Goal: Transaction & Acquisition: Book appointment/travel/reservation

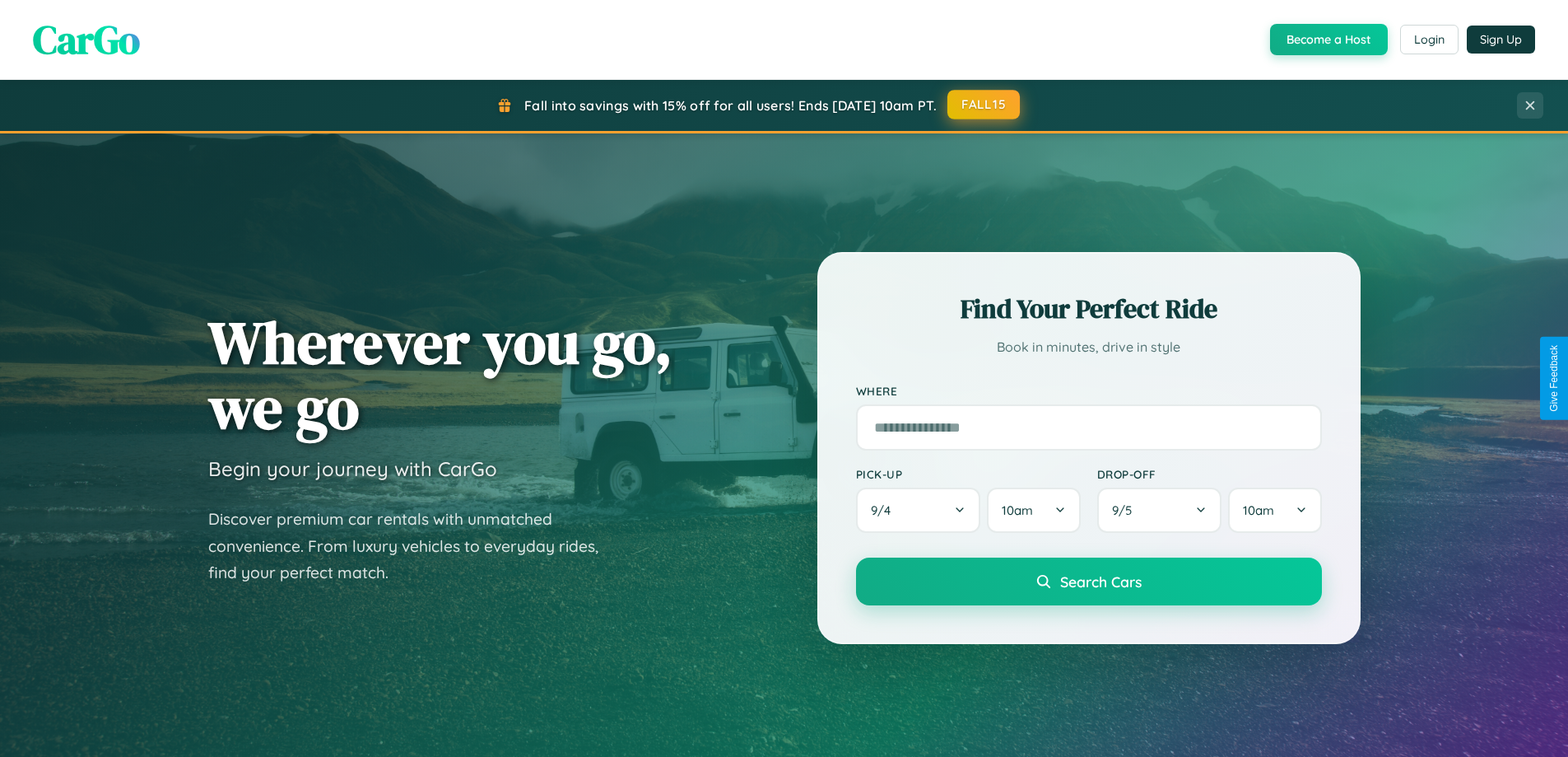
click at [985, 104] on button "FALL15" at bounding box center [984, 104] width 72 height 30
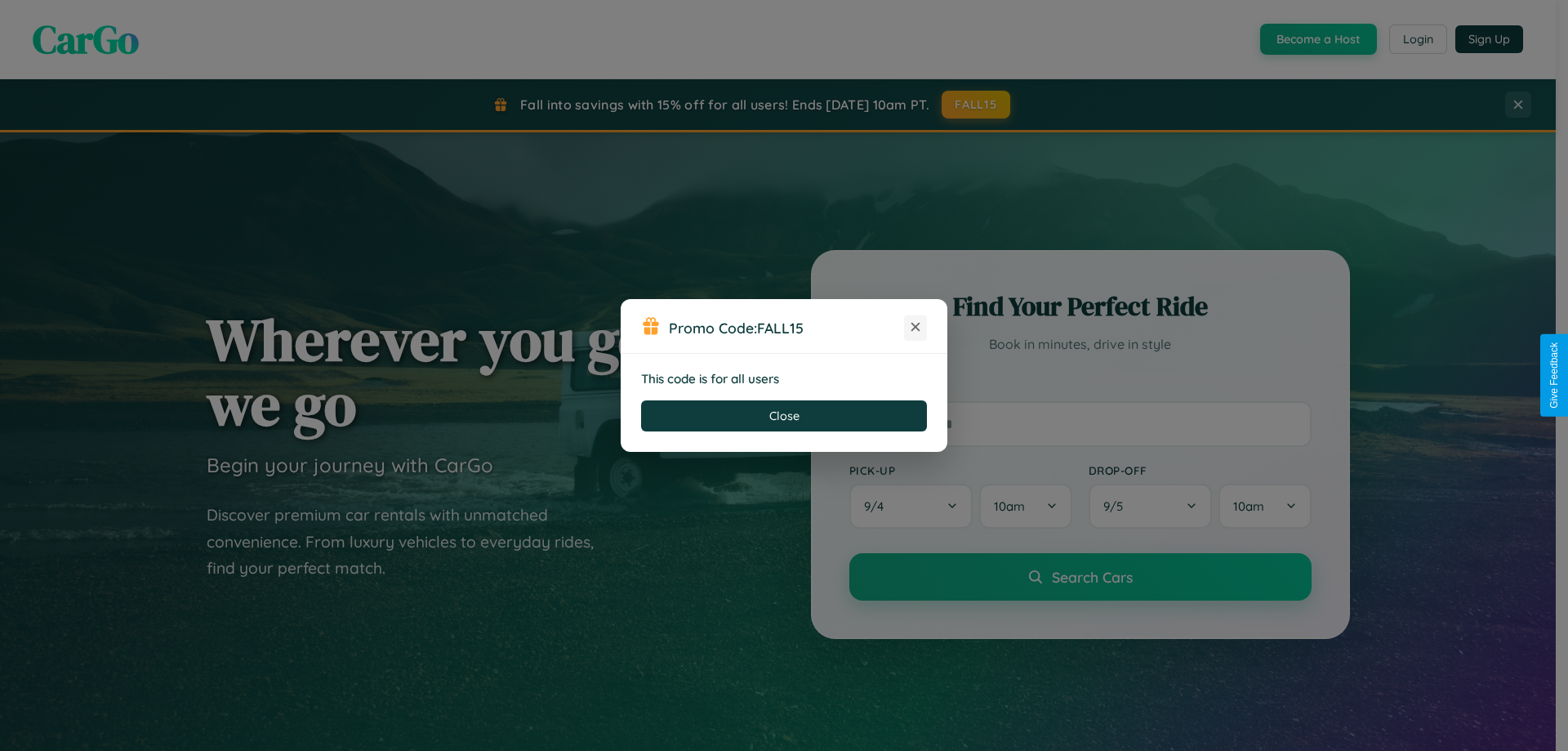
click at [915, 328] on icon at bounding box center [915, 327] width 16 height 16
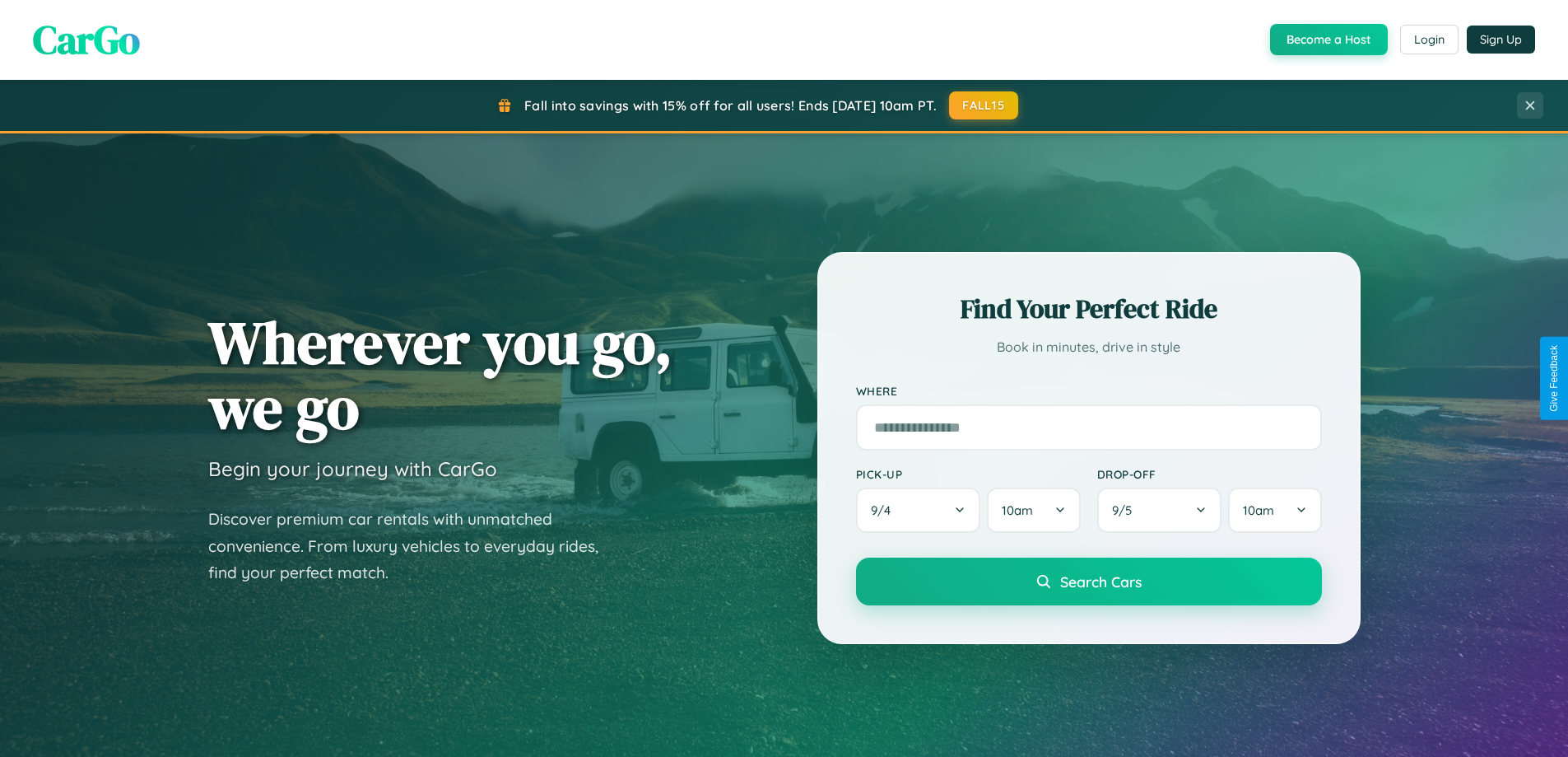
scroll to position [49, 0]
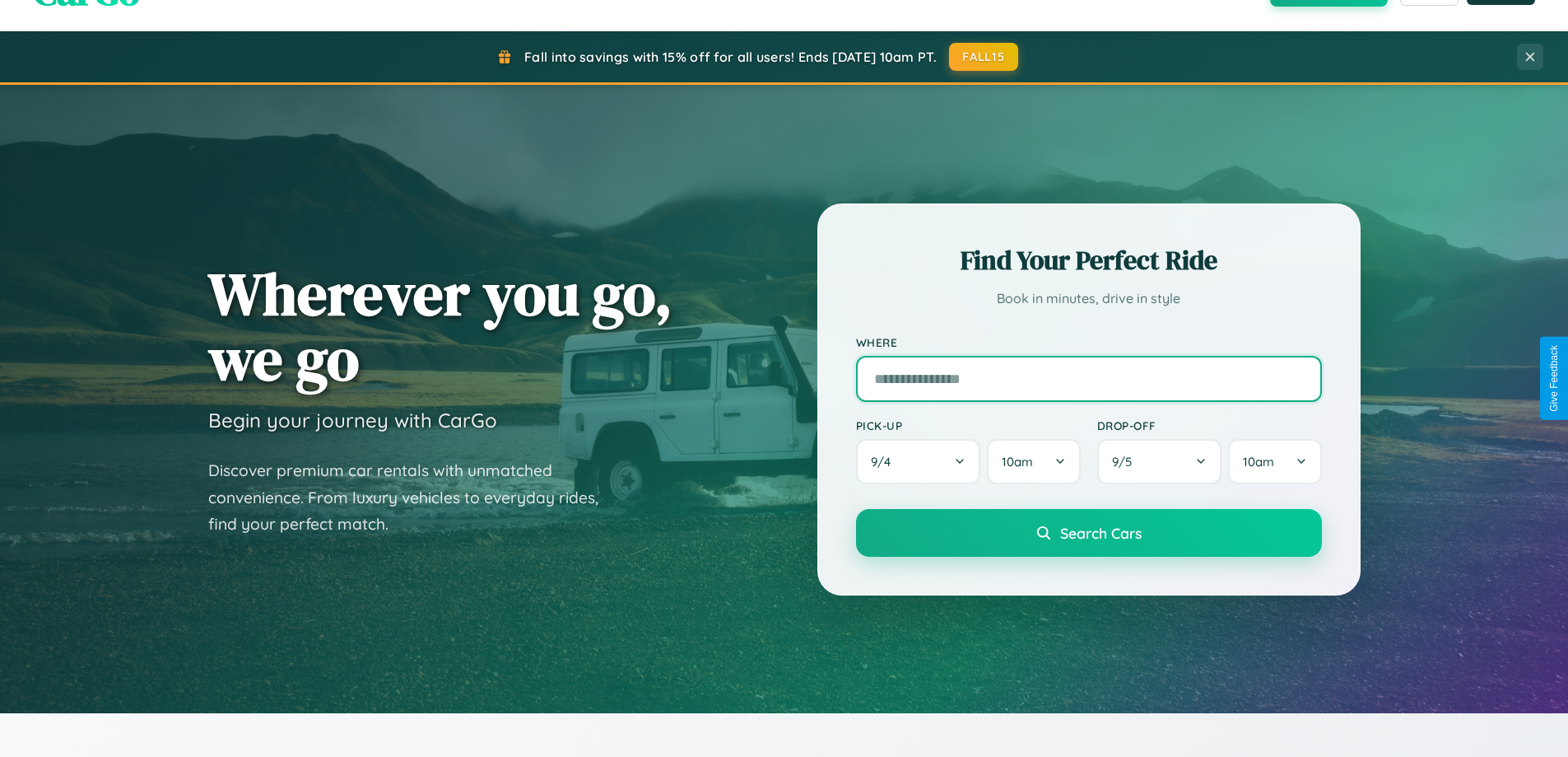
click at [1088, 378] on input "text" at bounding box center [1089, 378] width 466 height 46
type input "*********"
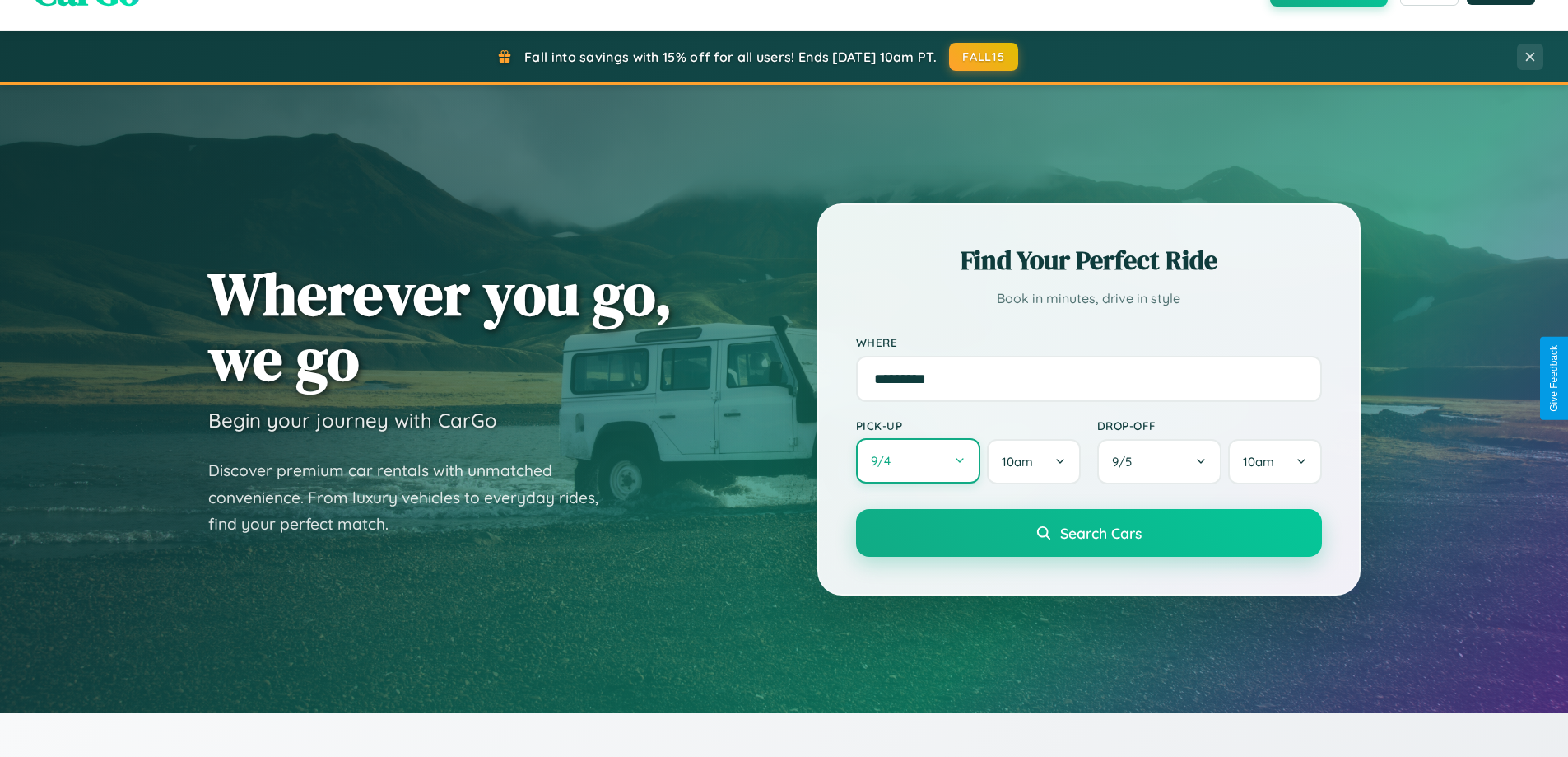
click at [918, 461] on button "9 / 4" at bounding box center [919, 461] width 125 height 45
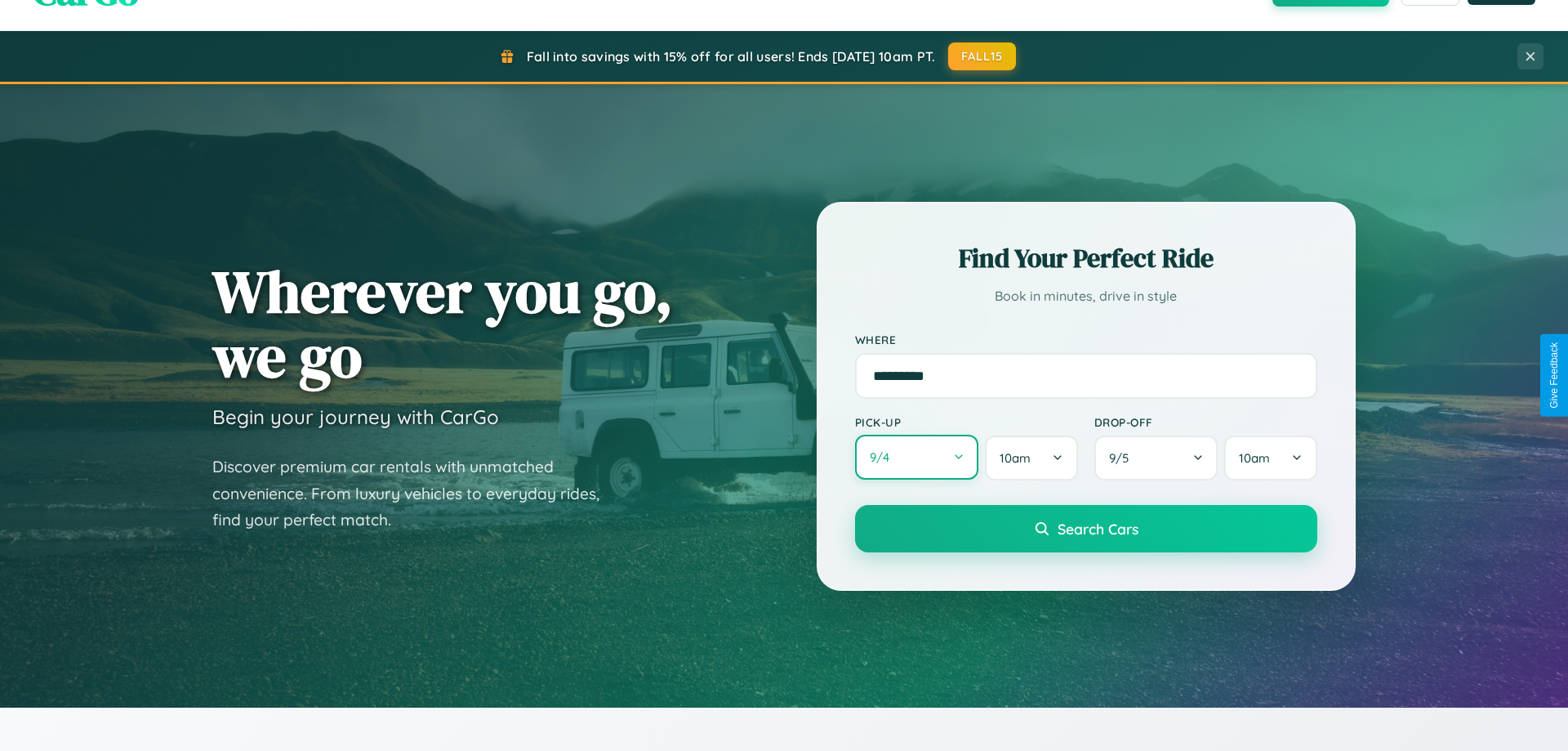
select select "*"
select select "****"
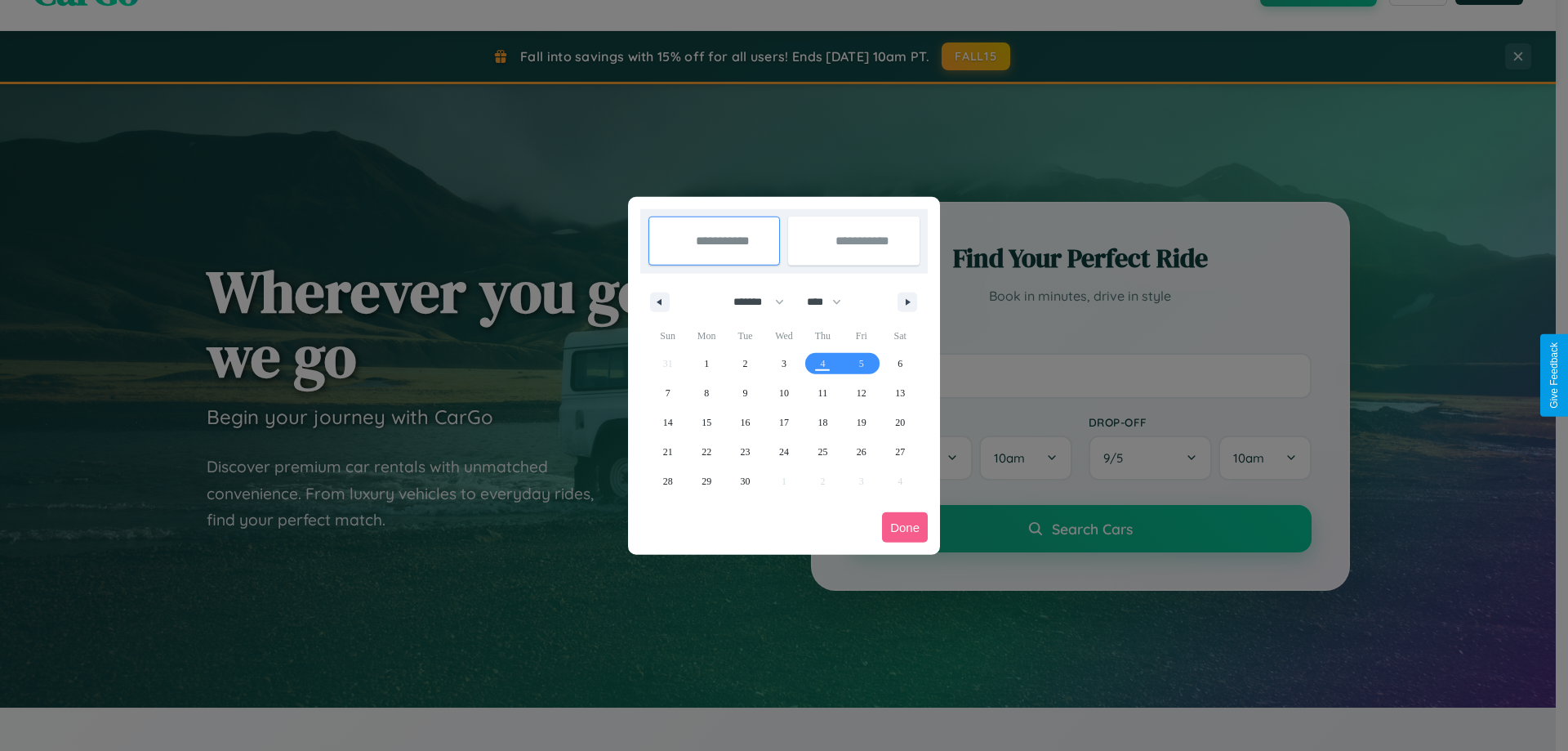
click at [752, 302] on select "******* ******** ***** ***** *** **** **** ****** ********* ******* ******** **…" at bounding box center [755, 302] width 69 height 27
select select "*"
click at [832, 302] on select "**** **** **** **** **** **** **** **** **** **** **** **** **** **** **** ****…" at bounding box center [823, 302] width 49 height 27
select select "****"
click at [783, 451] on span "21" at bounding box center [783, 451] width 10 height 30
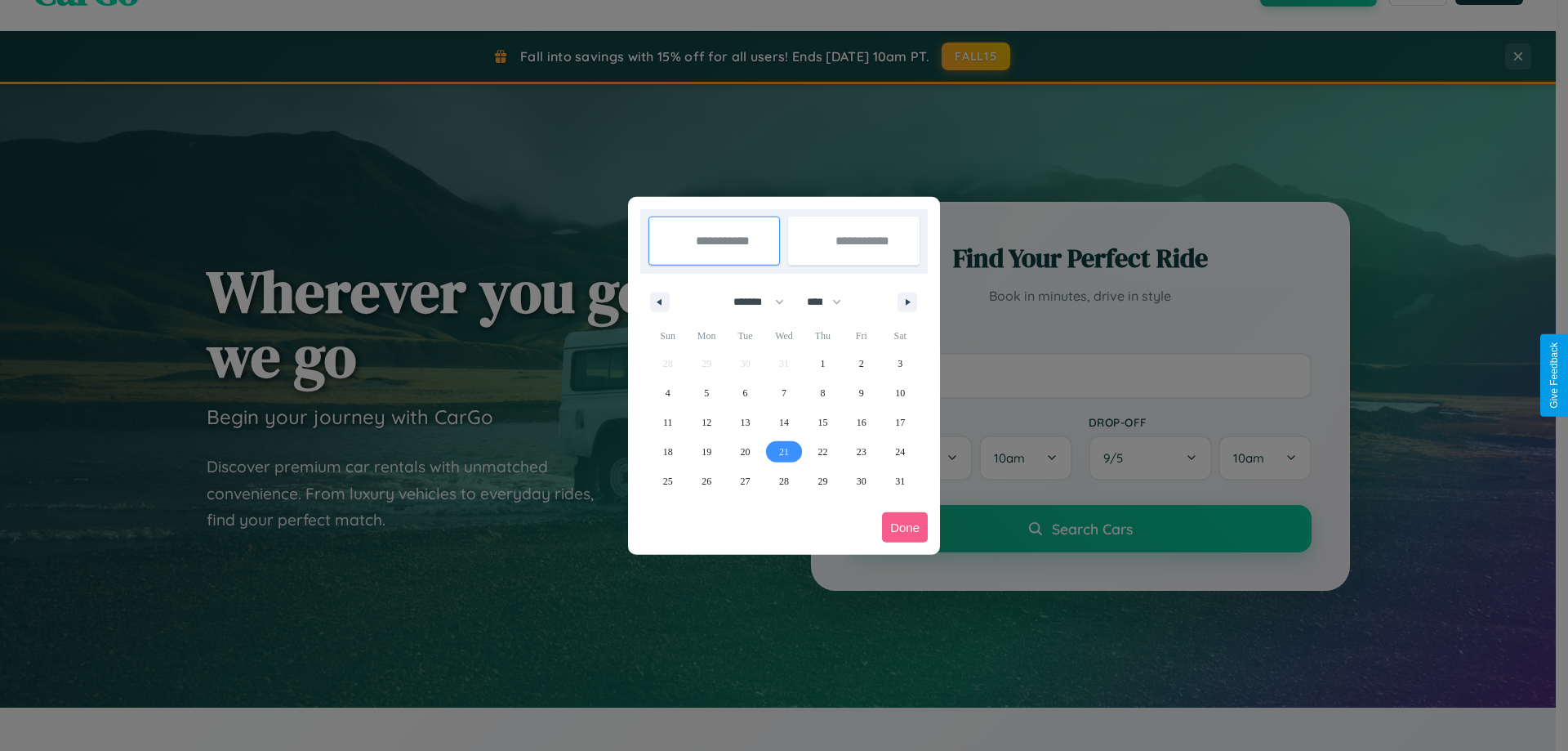
type input "**********"
click at [900, 451] on span "24" at bounding box center [900, 451] width 10 height 30
type input "**********"
click at [905, 527] on button "Done" at bounding box center [904, 527] width 46 height 31
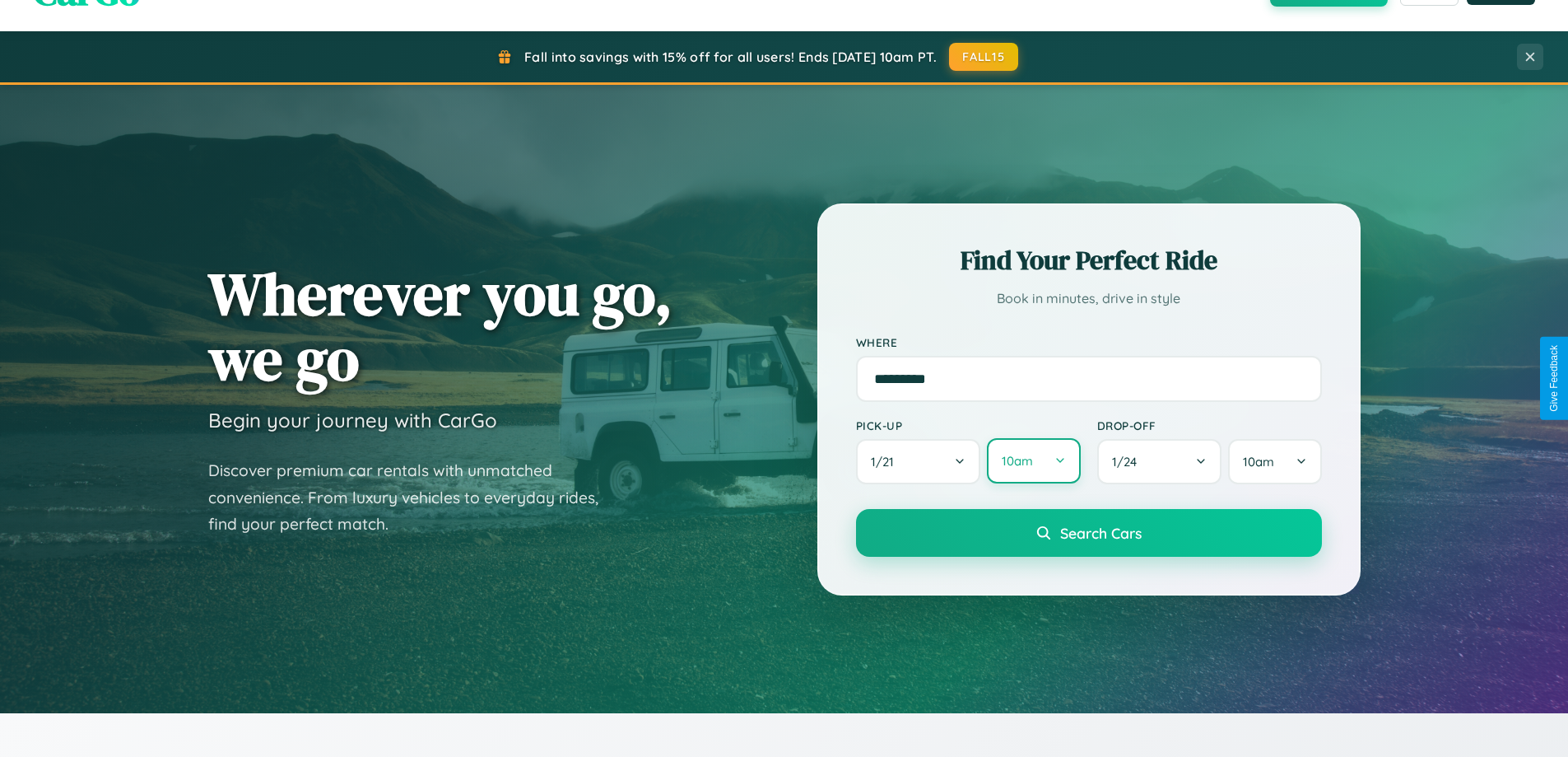
click at [1033, 461] on button "10am" at bounding box center [1033, 461] width 93 height 45
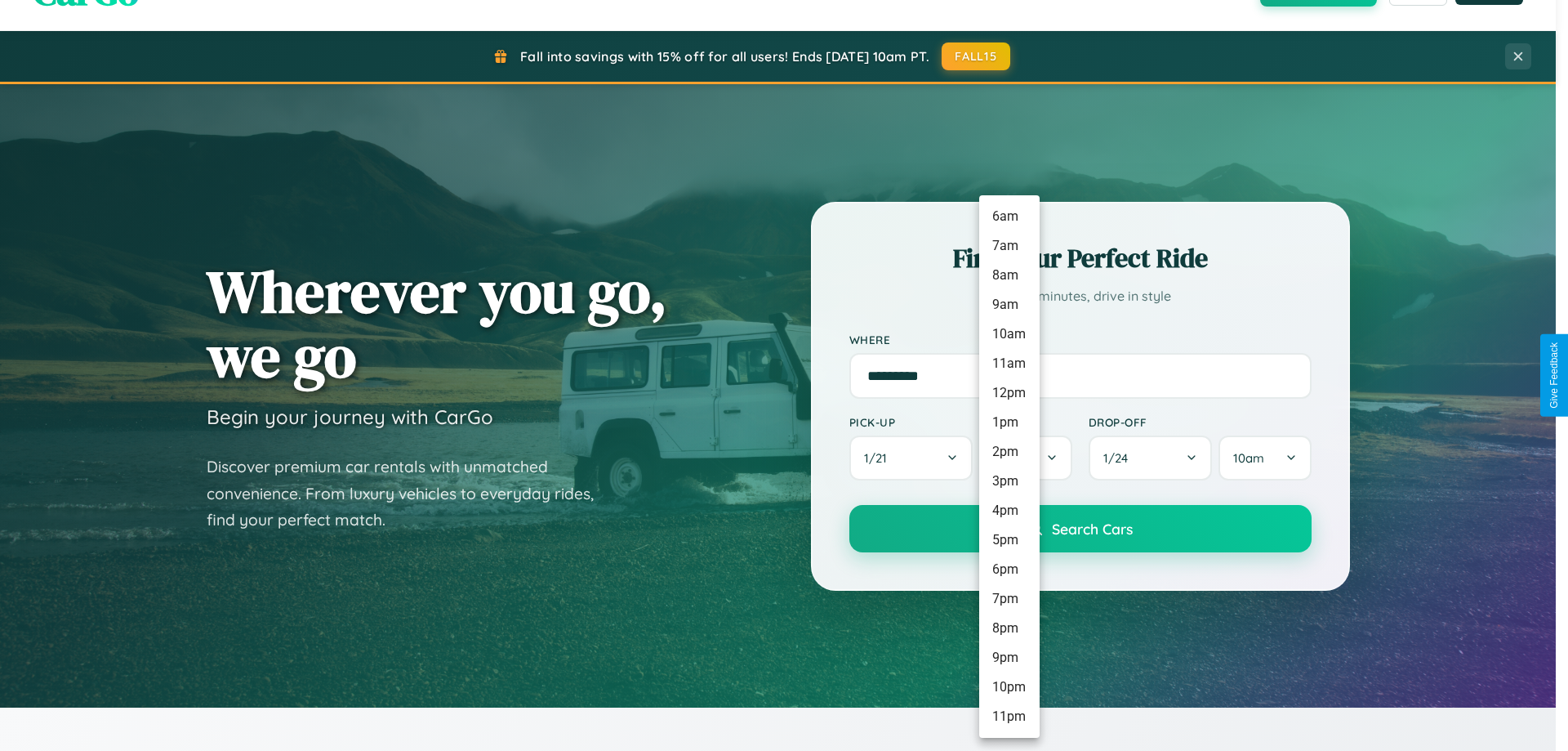
click at [1009, 452] on li "2pm" at bounding box center [1009, 451] width 60 height 30
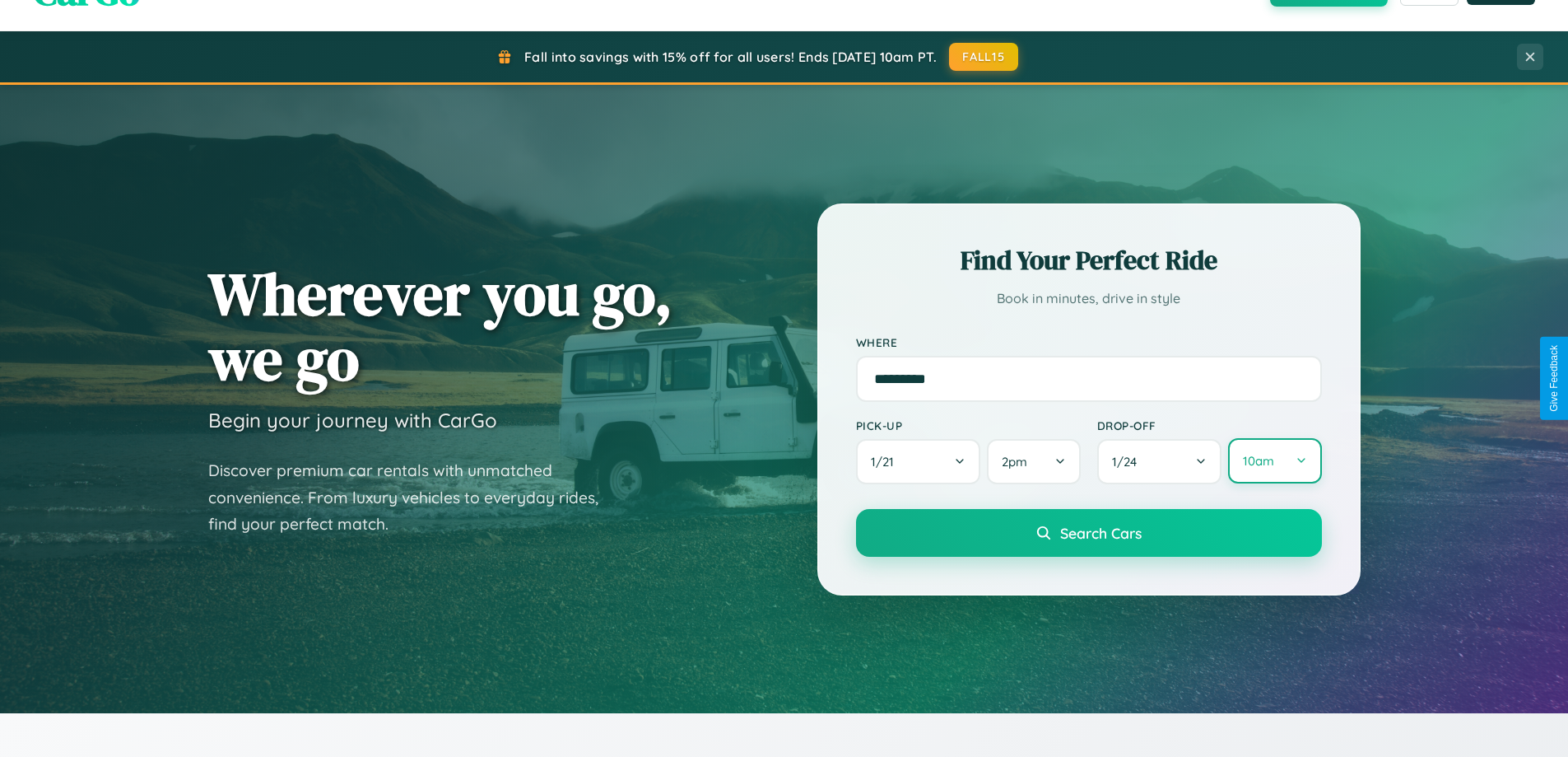
click at [1275, 461] on button "10am" at bounding box center [1275, 461] width 93 height 45
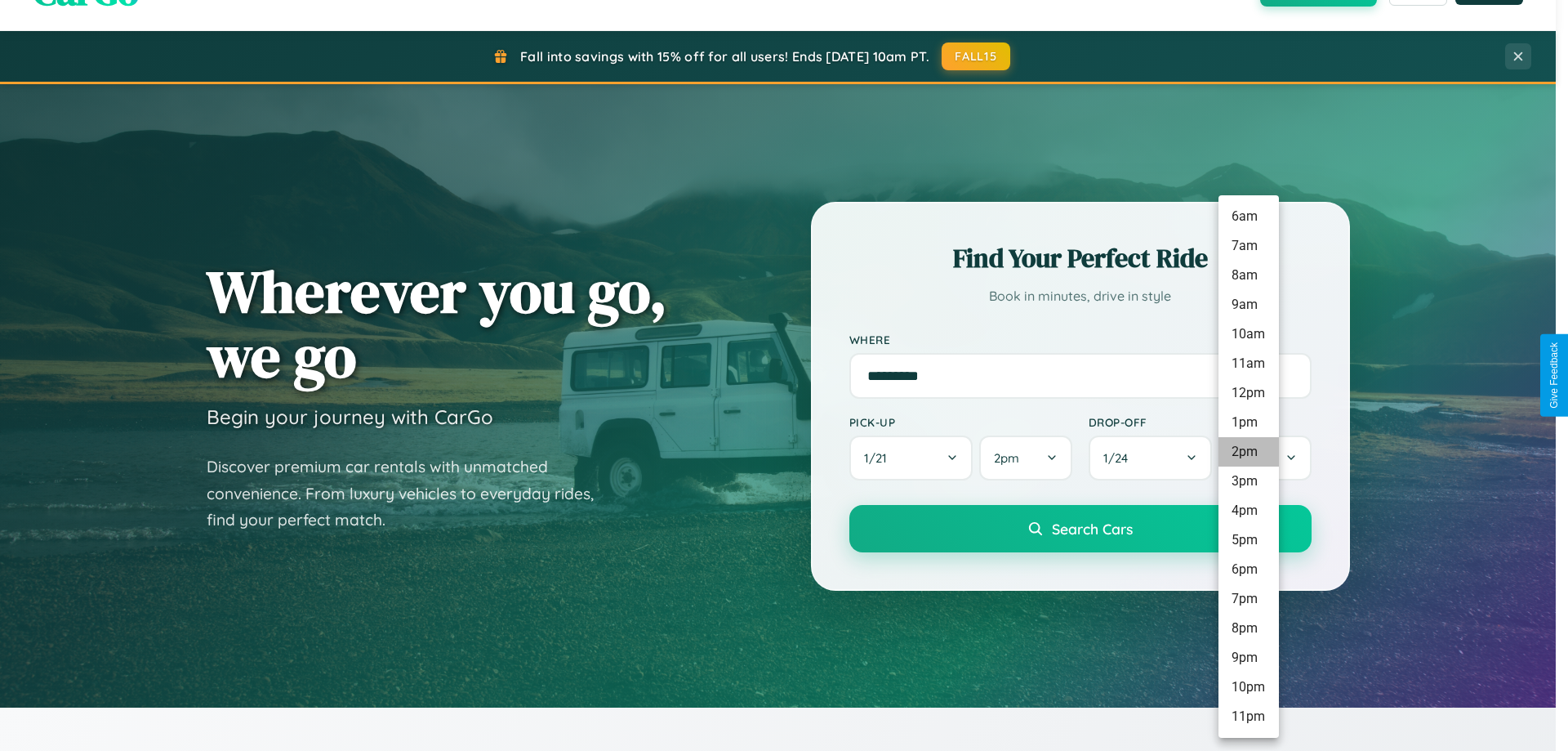
click at [1247, 452] on li "2pm" at bounding box center [1248, 451] width 60 height 30
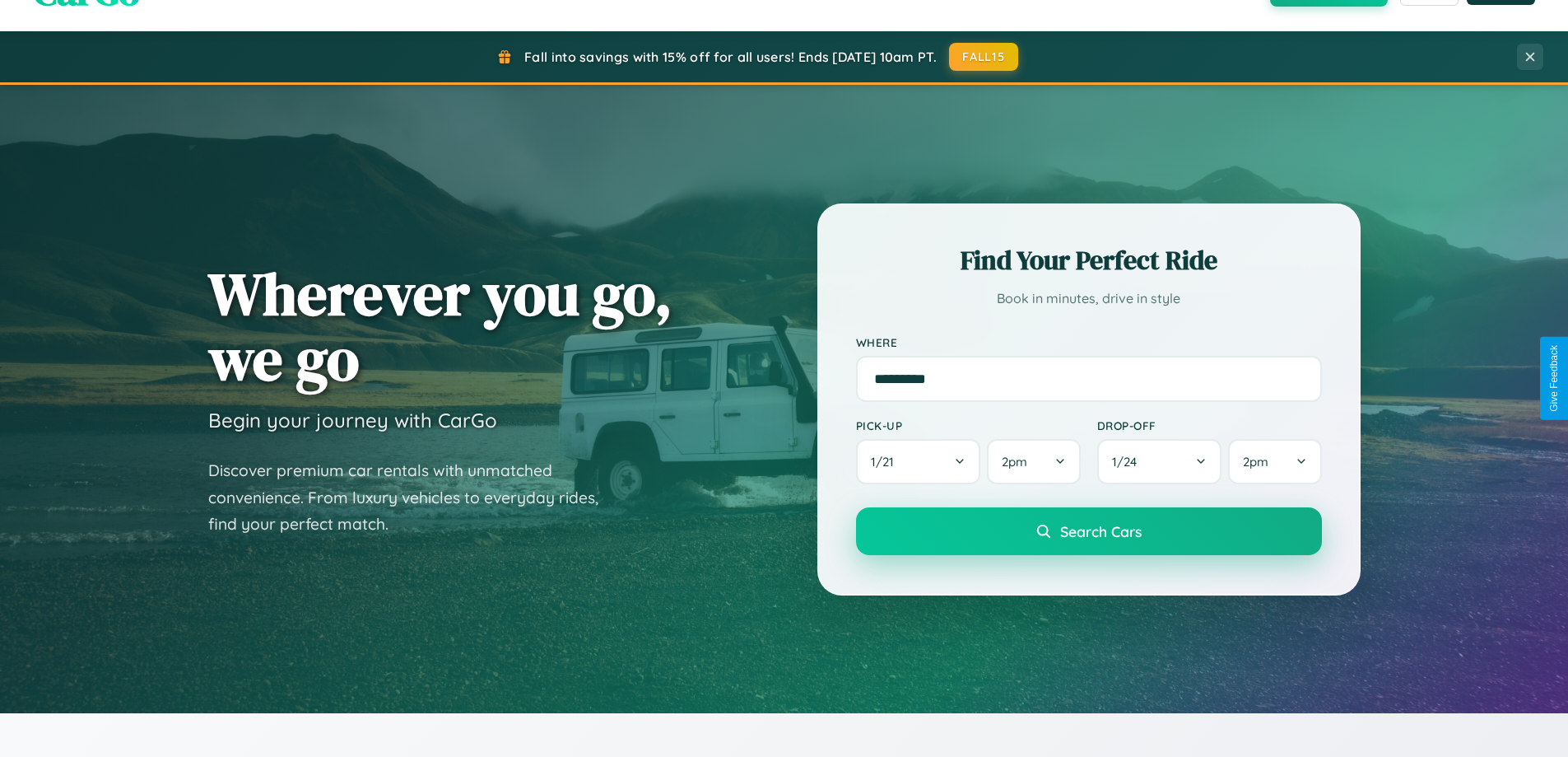
click at [1088, 532] on span "Search Cars" at bounding box center [1101, 532] width 81 height 18
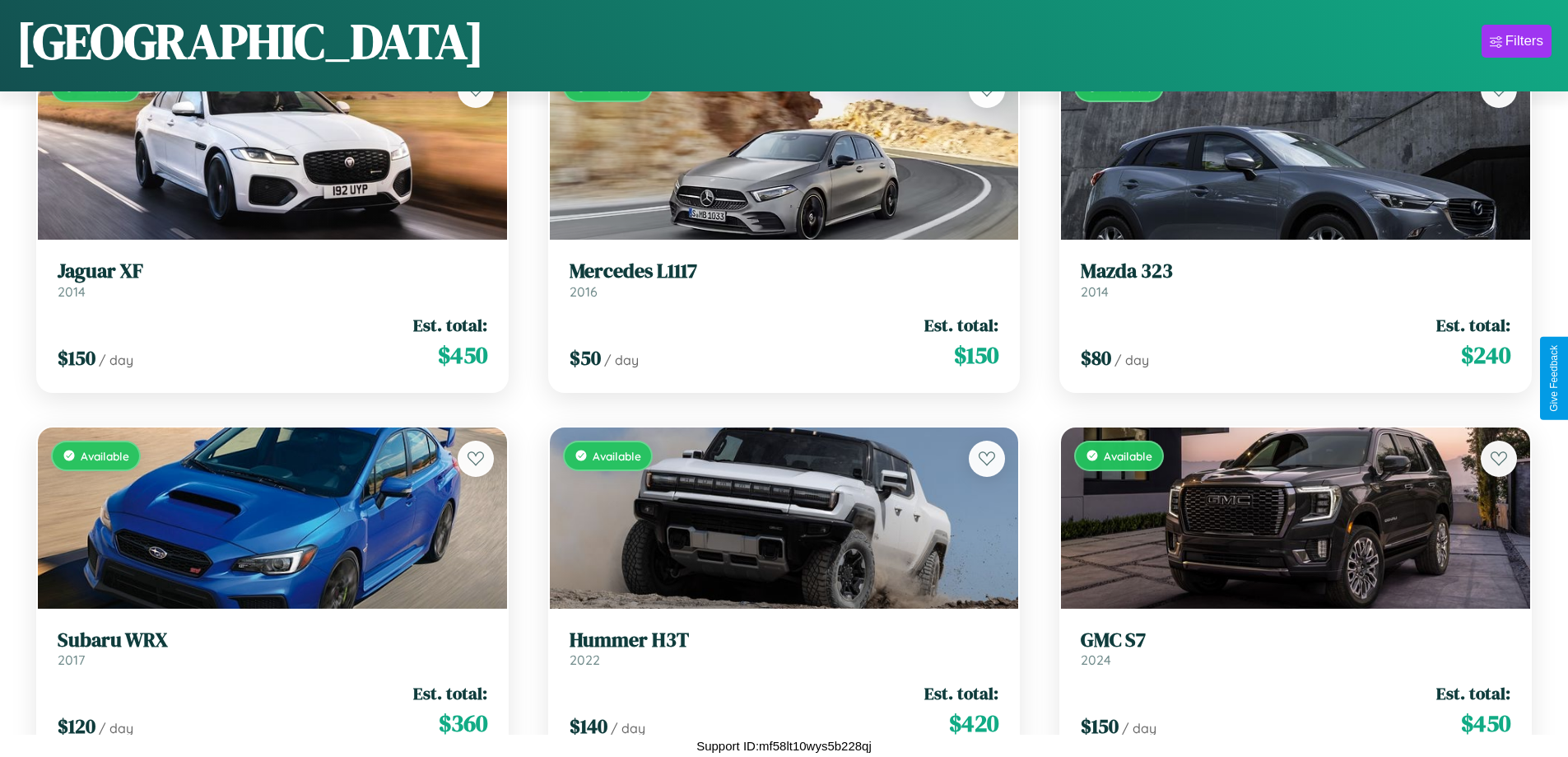
scroll to position [9818, 0]
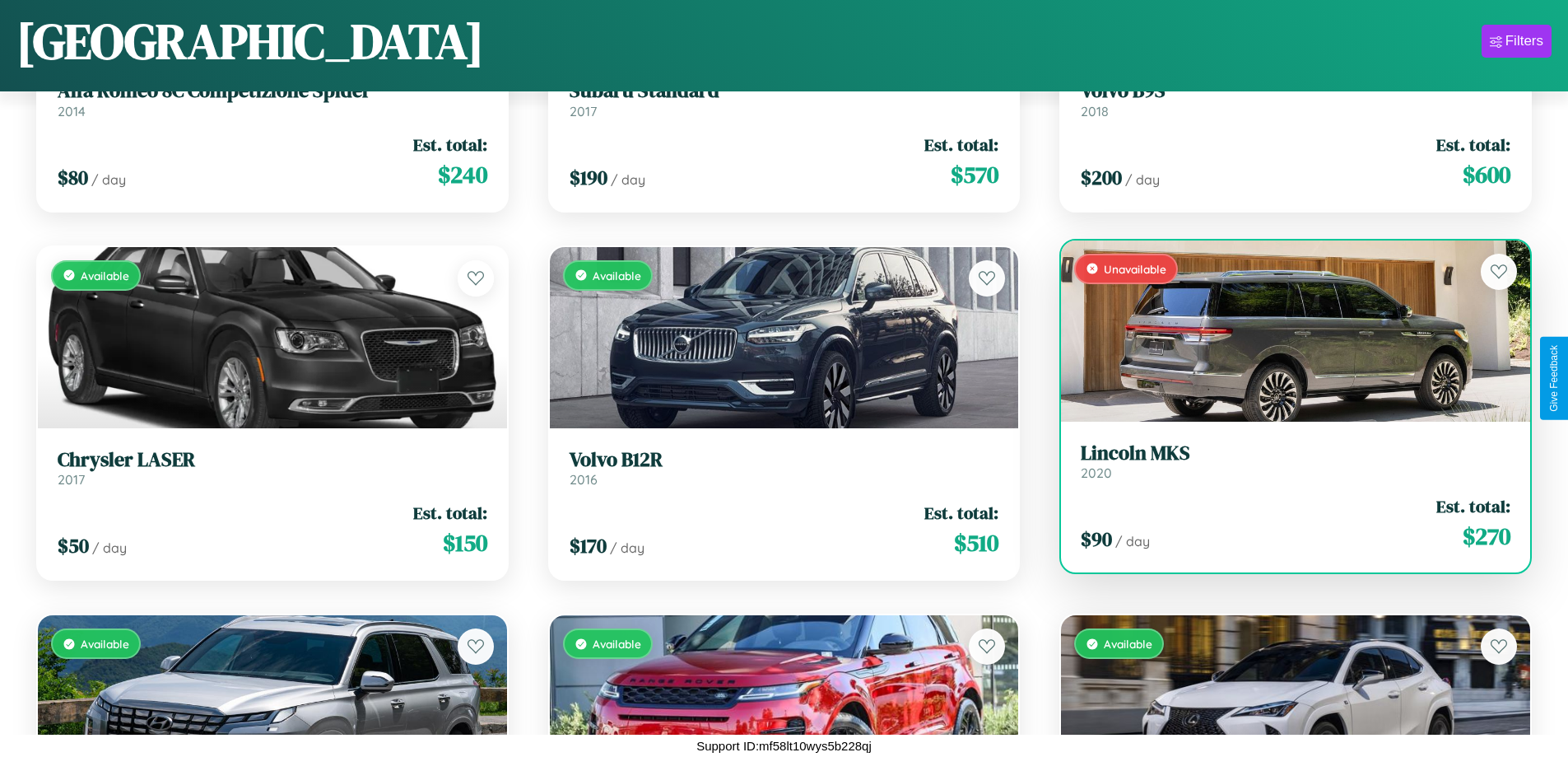
click at [1285, 460] on h3 "Lincoln MKS" at bounding box center [1296, 453] width 430 height 24
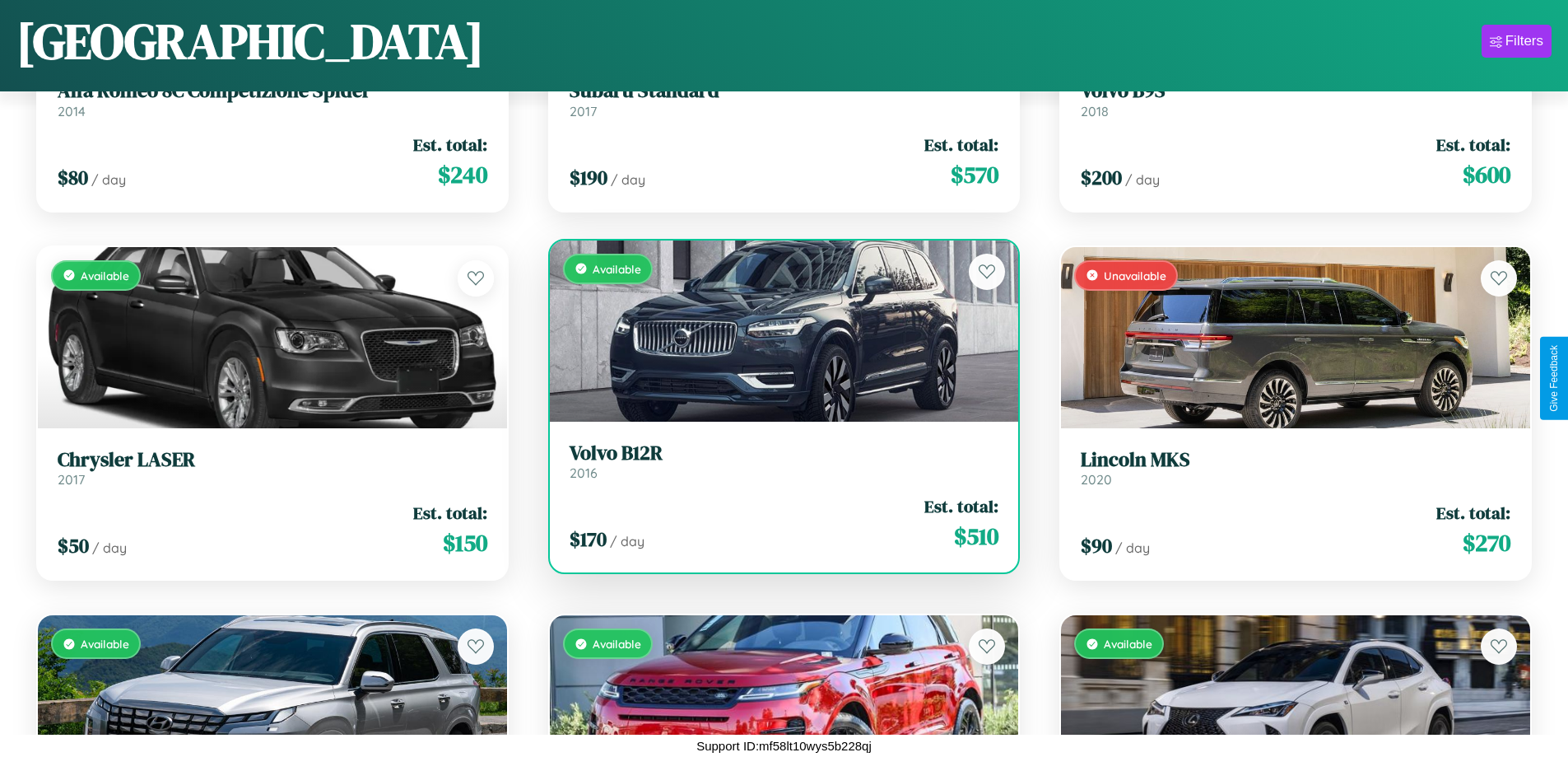
scroll to position [1338, 0]
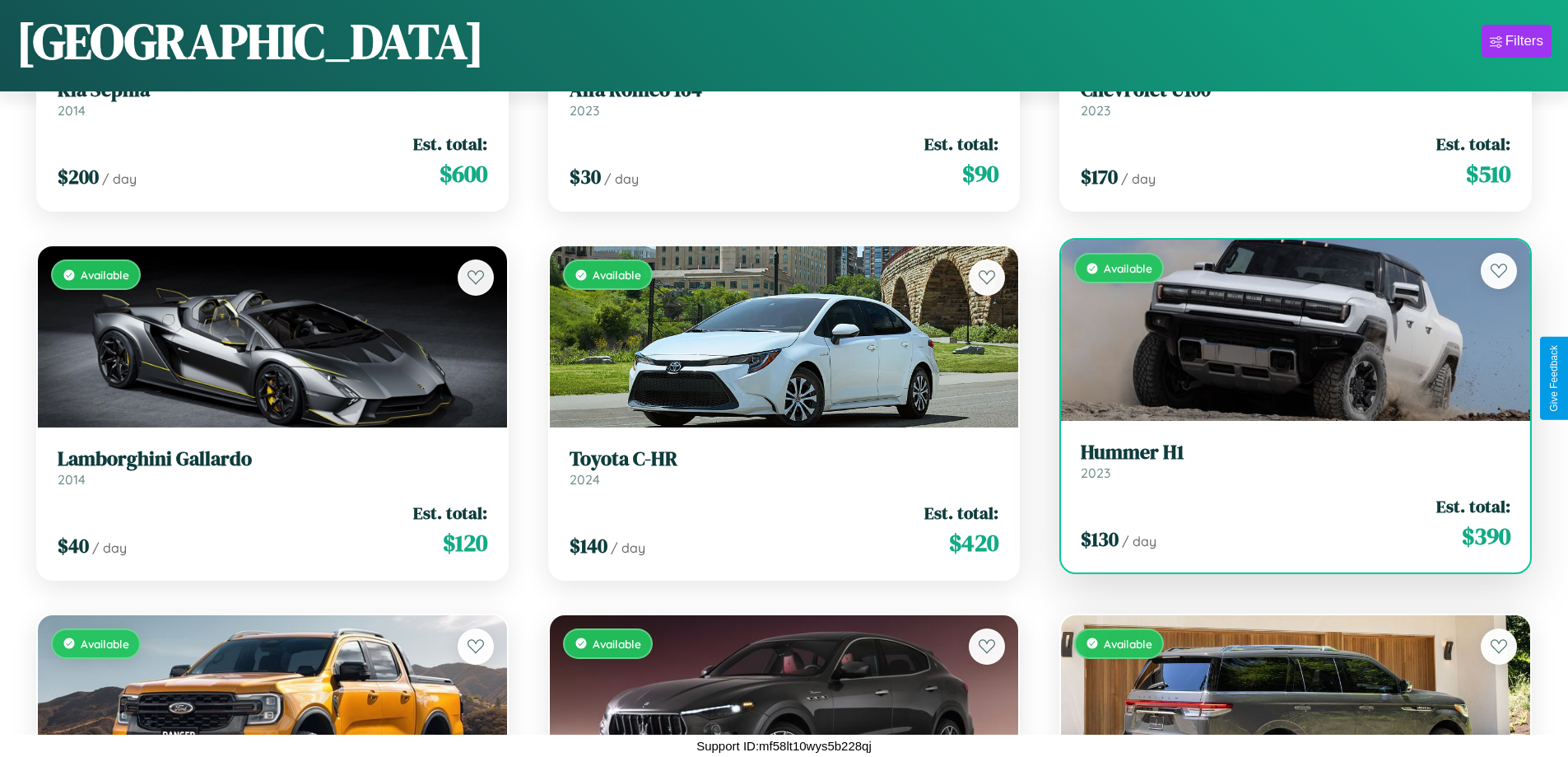
click at [1285, 337] on div "Available" at bounding box center [1296, 331] width 469 height 181
click at [1285, 331] on div "Available" at bounding box center [1296, 331] width 469 height 181
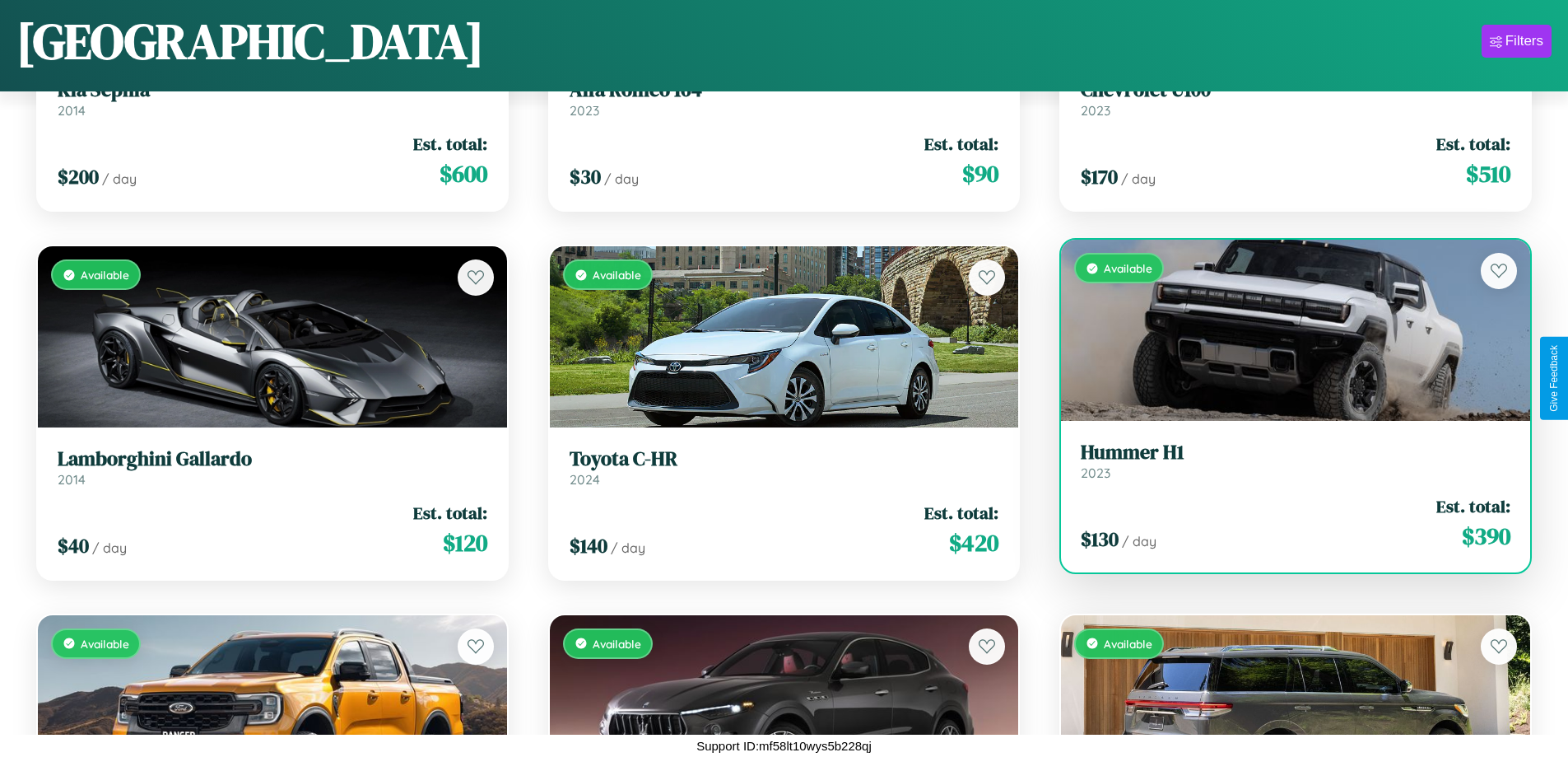
click at [1285, 331] on div "Available" at bounding box center [1296, 331] width 469 height 181
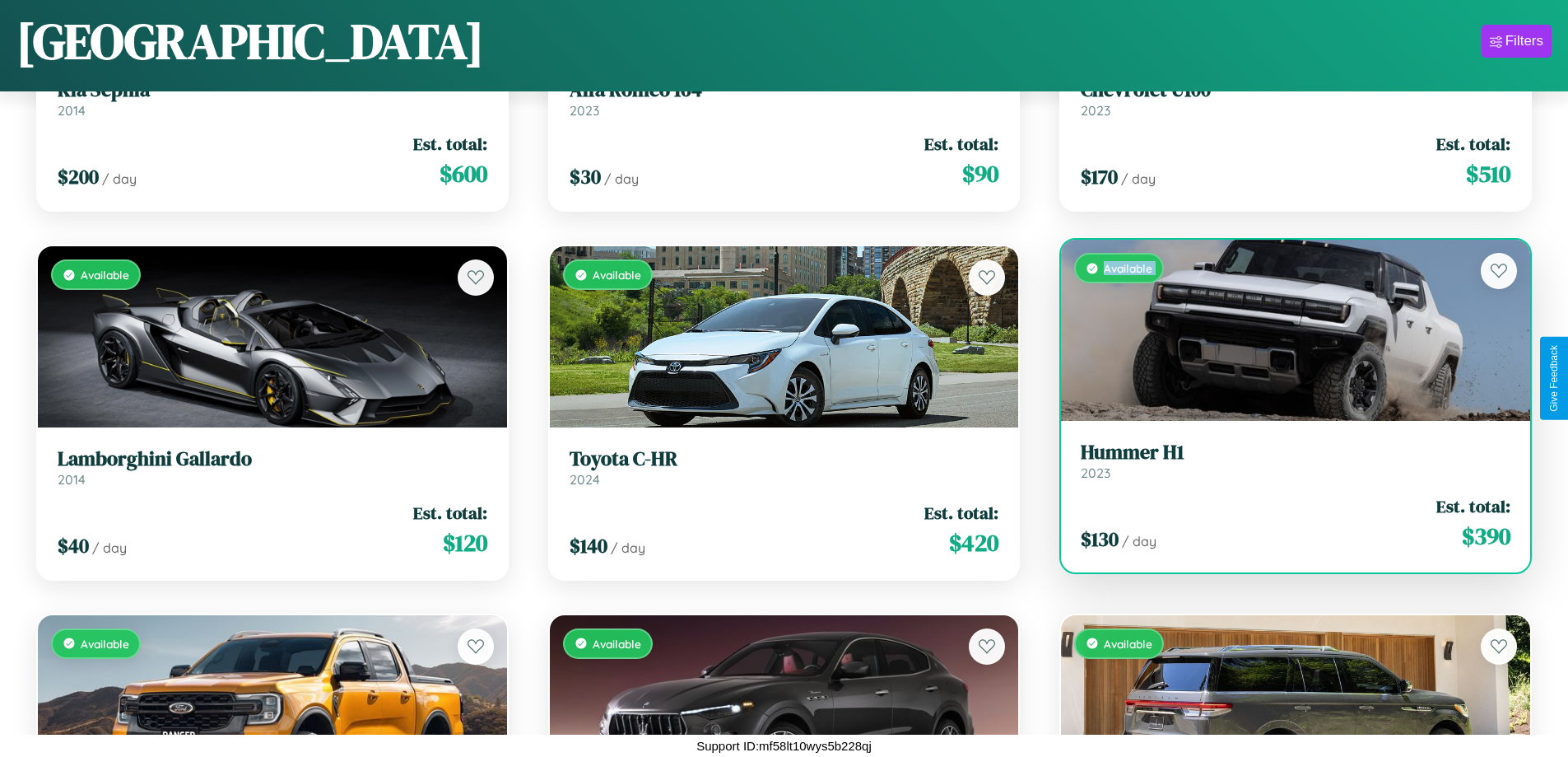
click at [1285, 331] on div "Available" at bounding box center [1296, 331] width 469 height 181
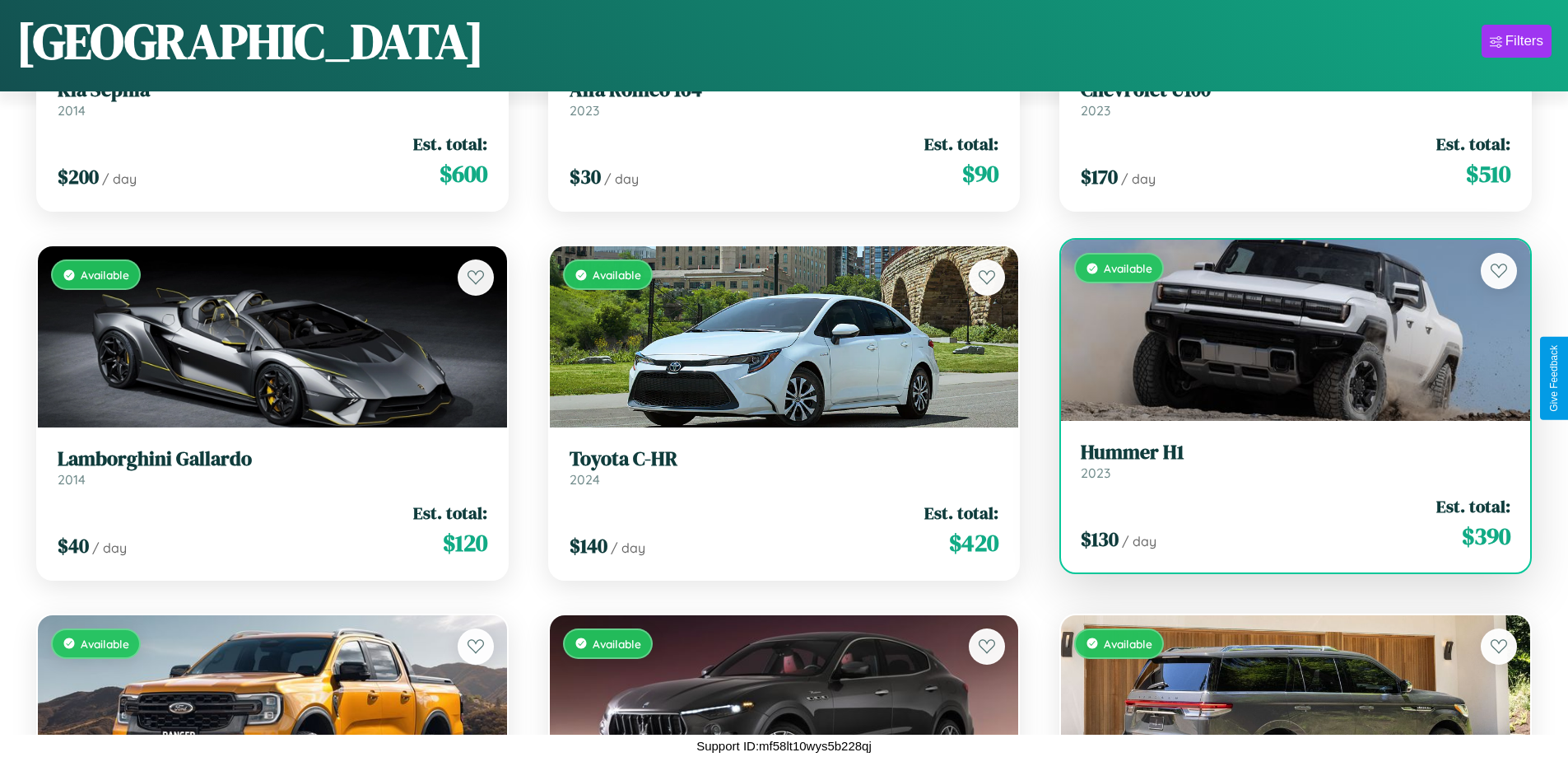
click at [1285, 331] on div "Available" at bounding box center [1296, 331] width 469 height 181
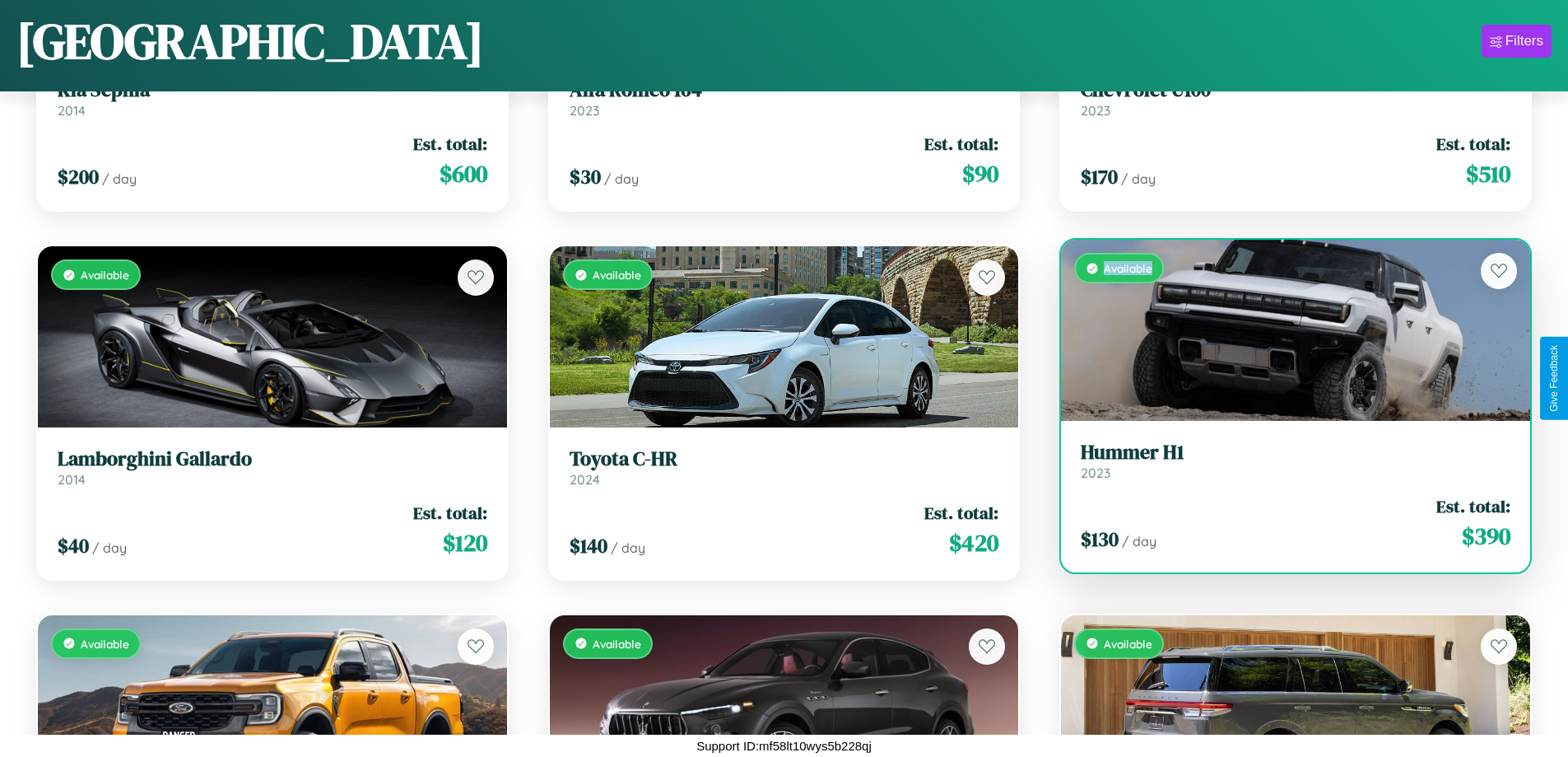
click at [1285, 331] on div "Available" at bounding box center [1296, 331] width 469 height 181
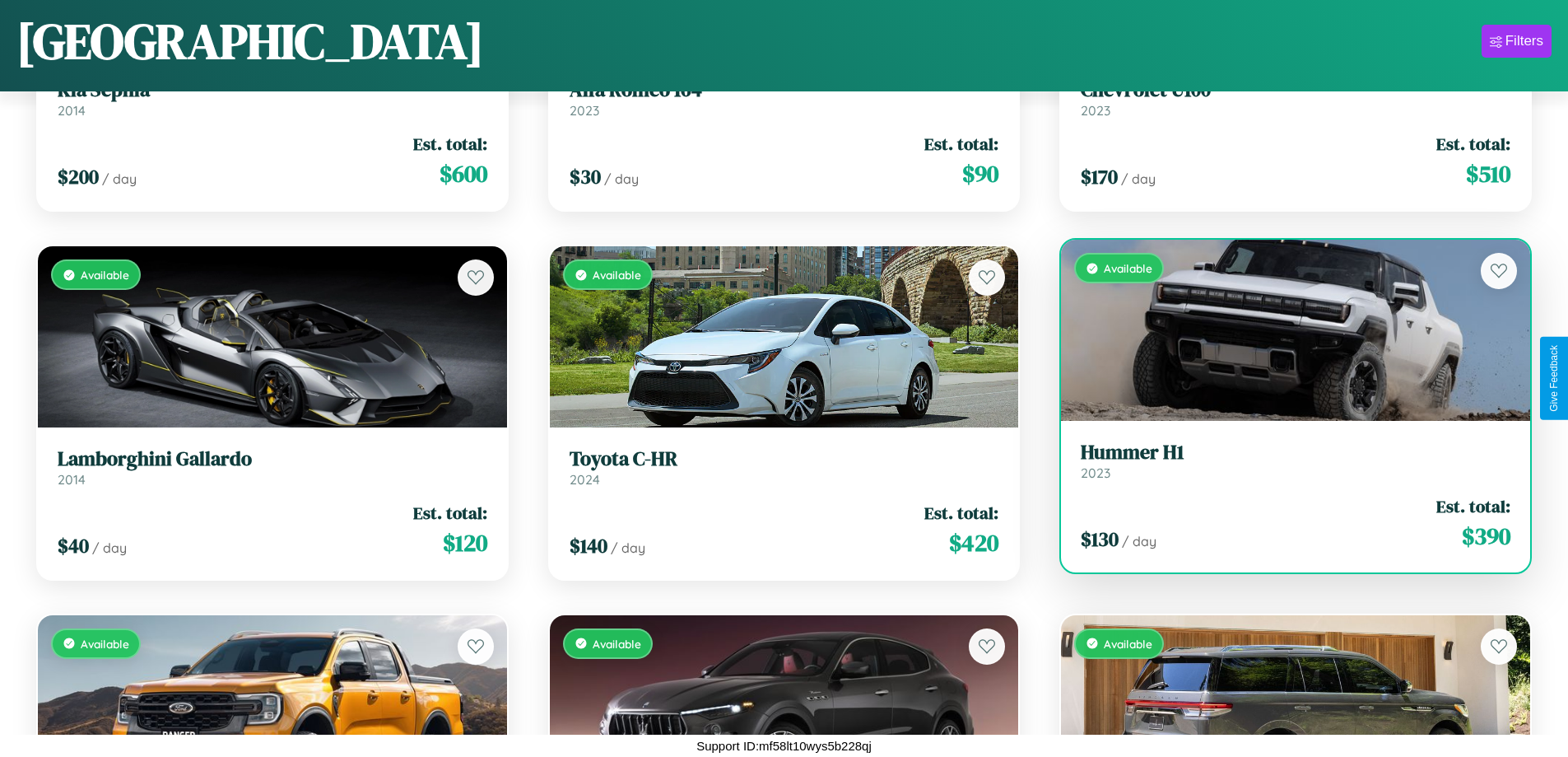
click at [1285, 460] on h3 "Hummer H1" at bounding box center [1296, 452] width 430 height 24
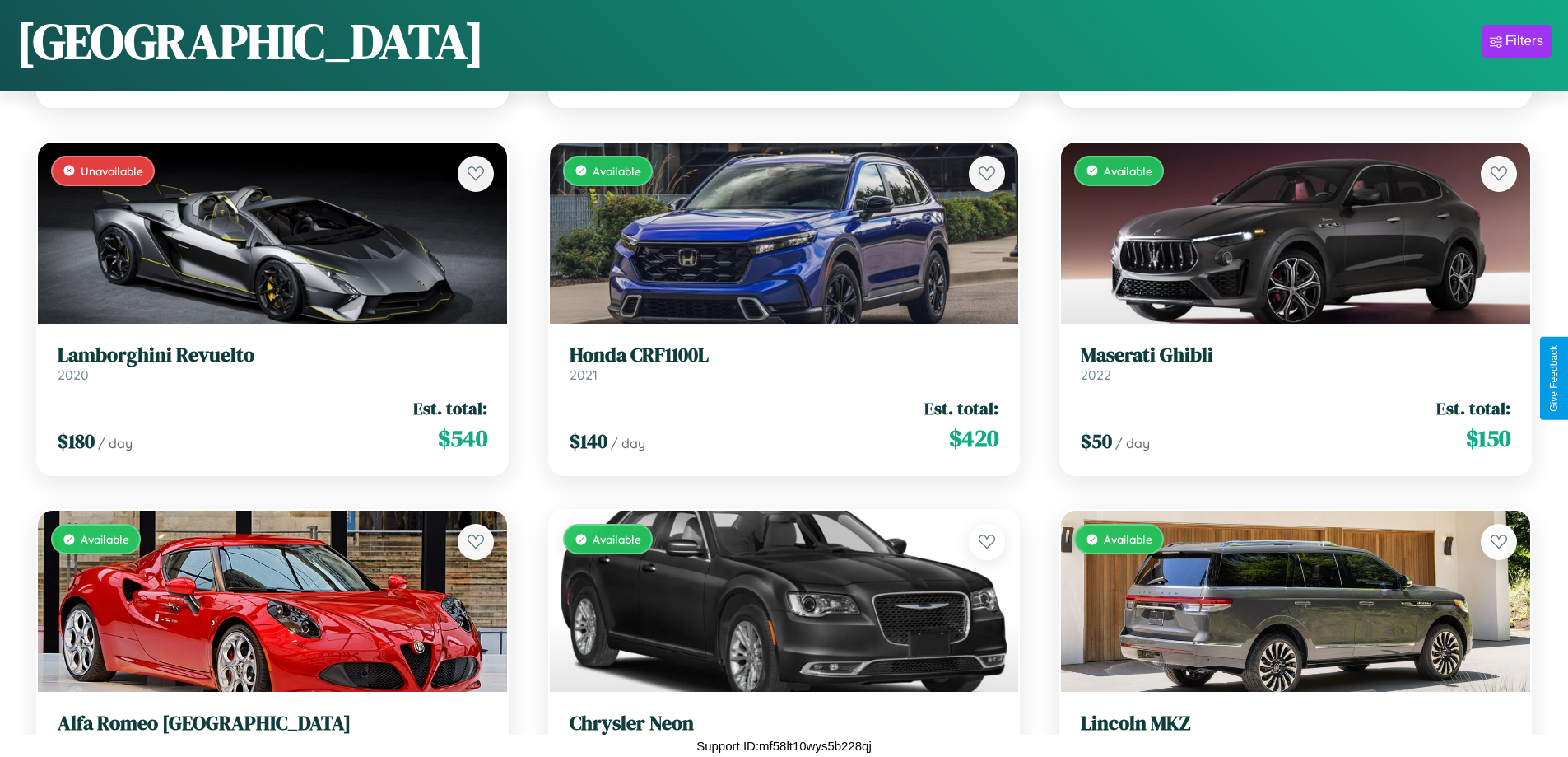
scroll to position [7237, 0]
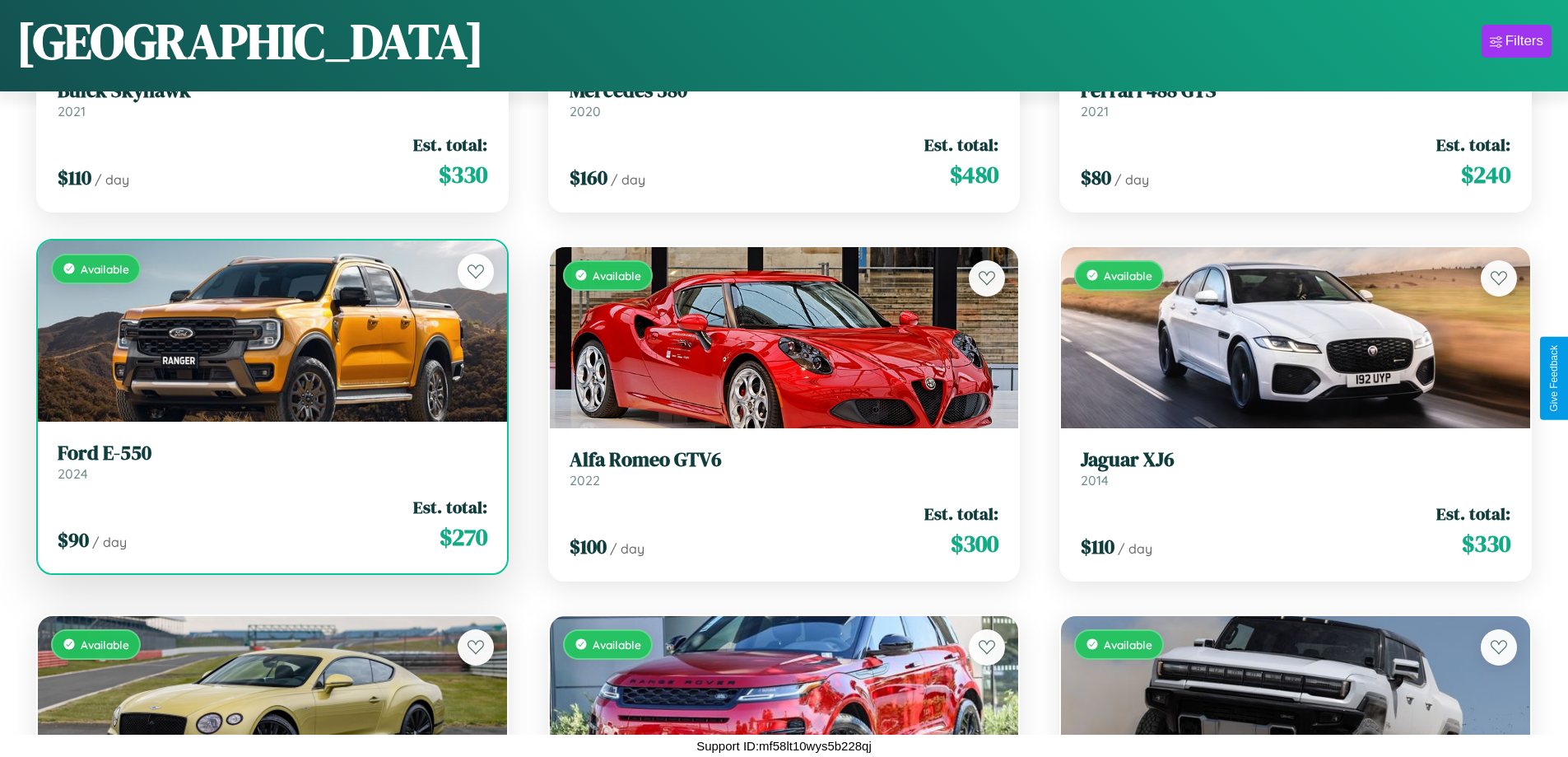
click at [270, 467] on link "Ford E-550 2024" at bounding box center [272, 461] width 430 height 41
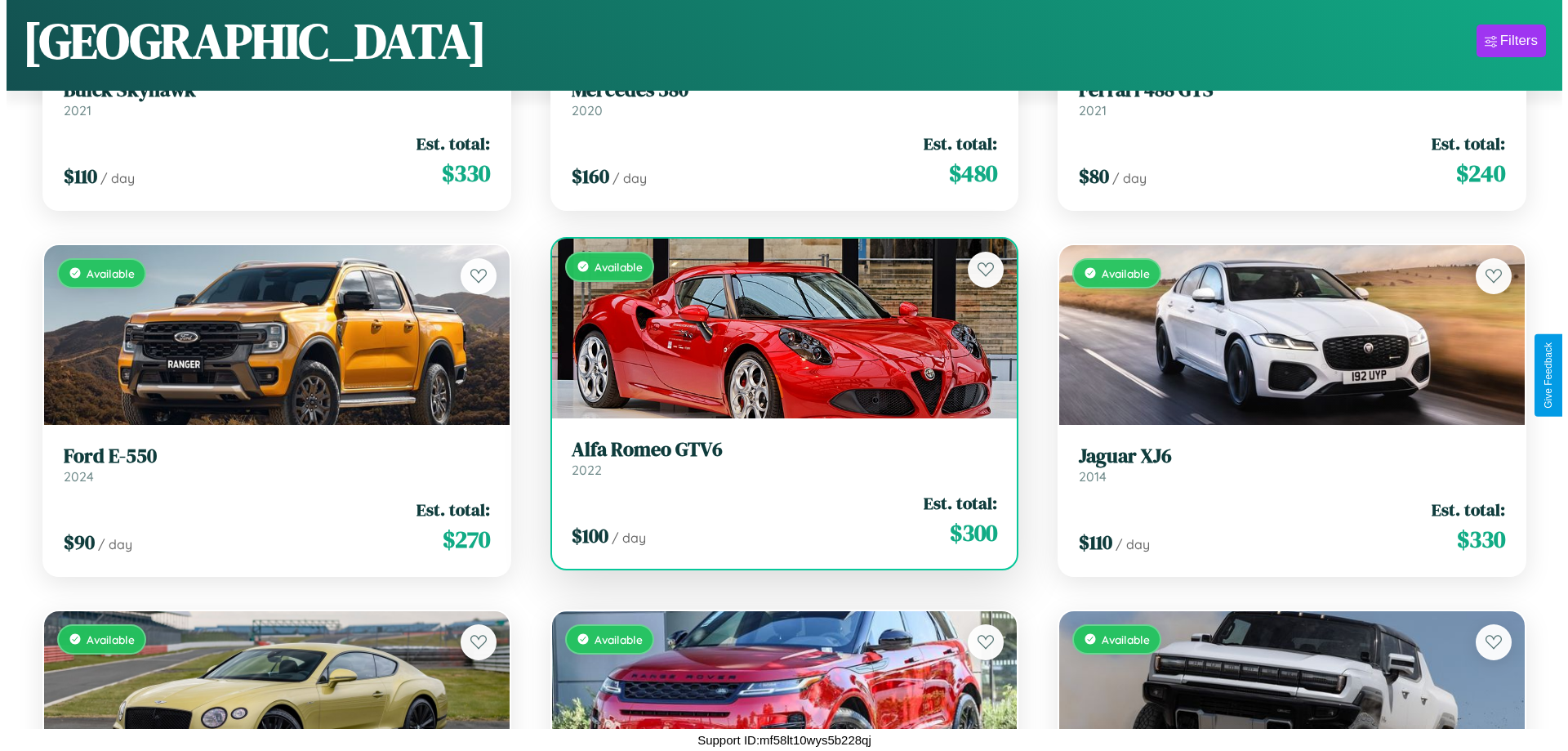
scroll to position [0, 0]
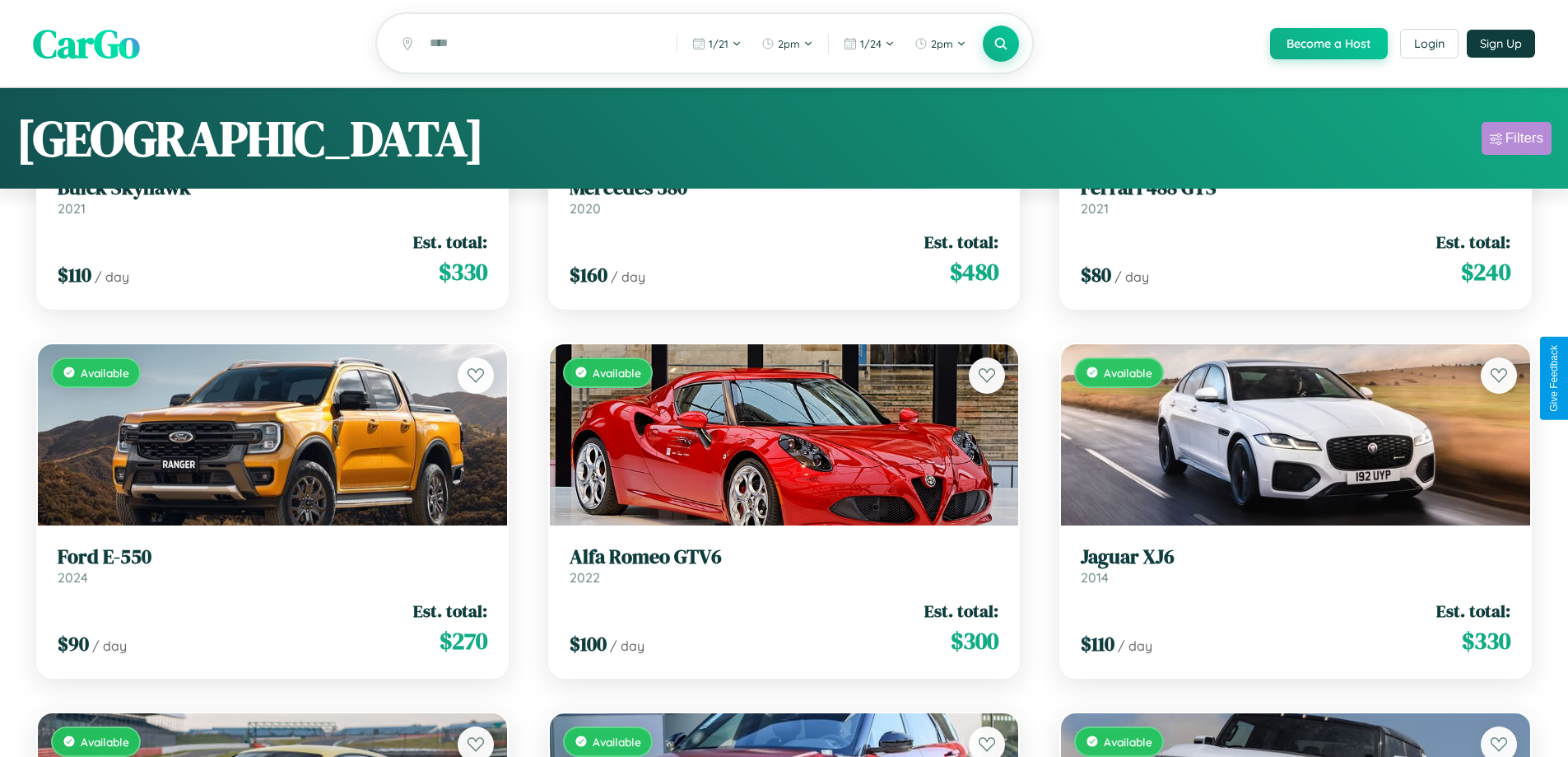
click at [1516, 140] on div "Filters" at bounding box center [1525, 139] width 38 height 16
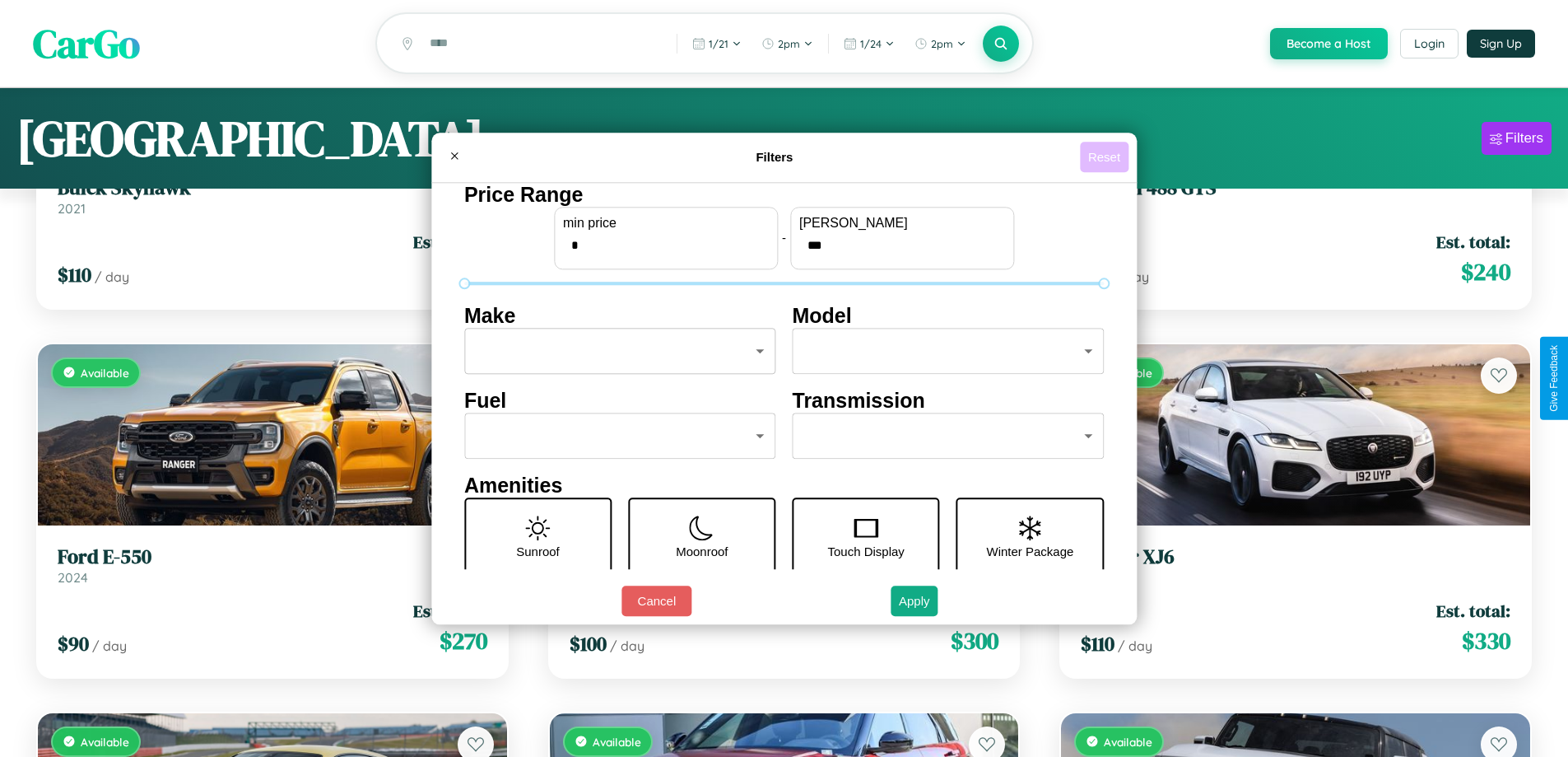
click at [1106, 157] on button "Reset" at bounding box center [1104, 157] width 49 height 31
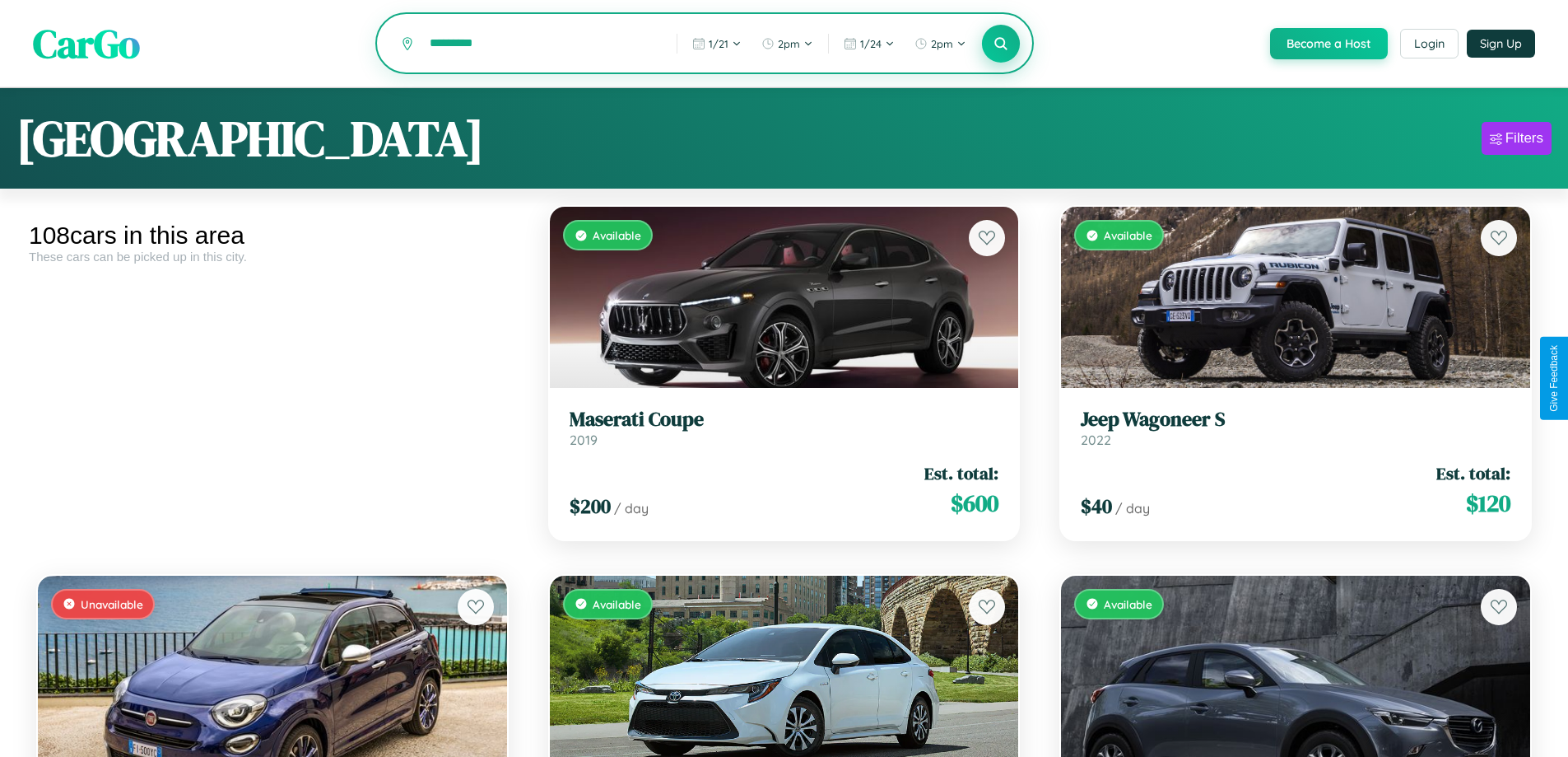
type input "*********"
click at [1000, 43] on icon at bounding box center [1001, 43] width 15 height 15
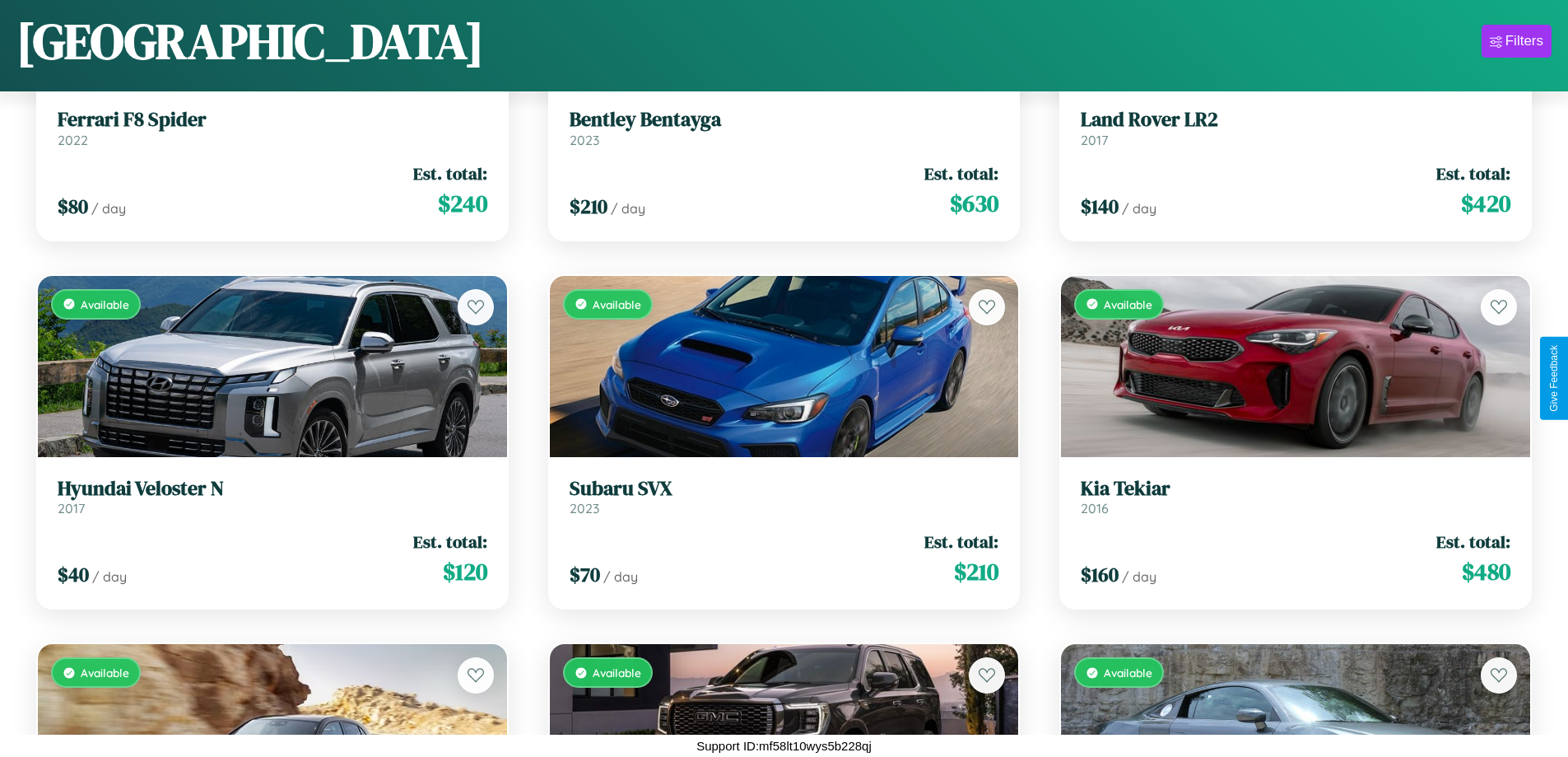
scroll to position [9080, 0]
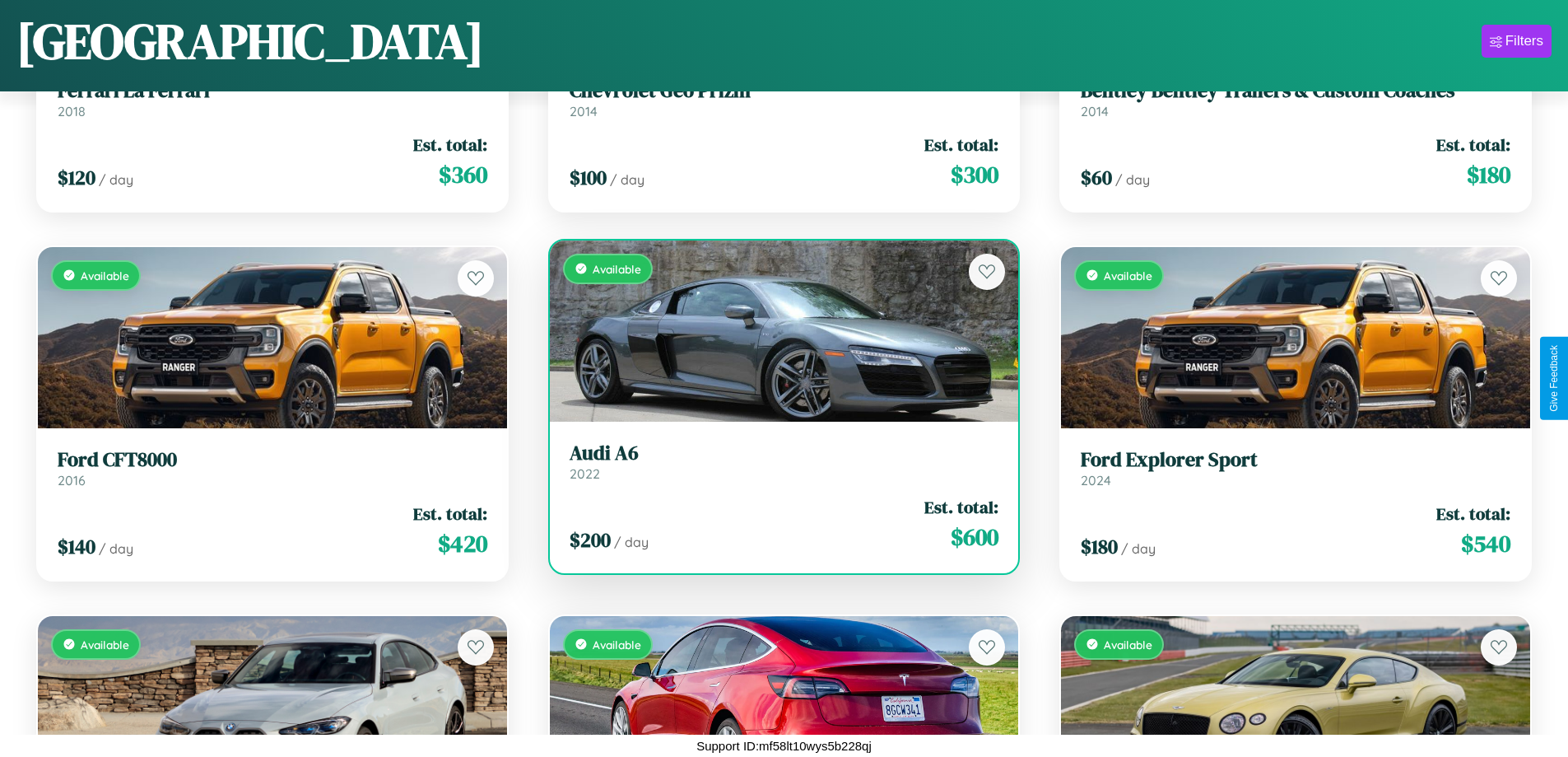
click at [777, 467] on link "Audi A6 2022" at bounding box center [784, 461] width 430 height 41
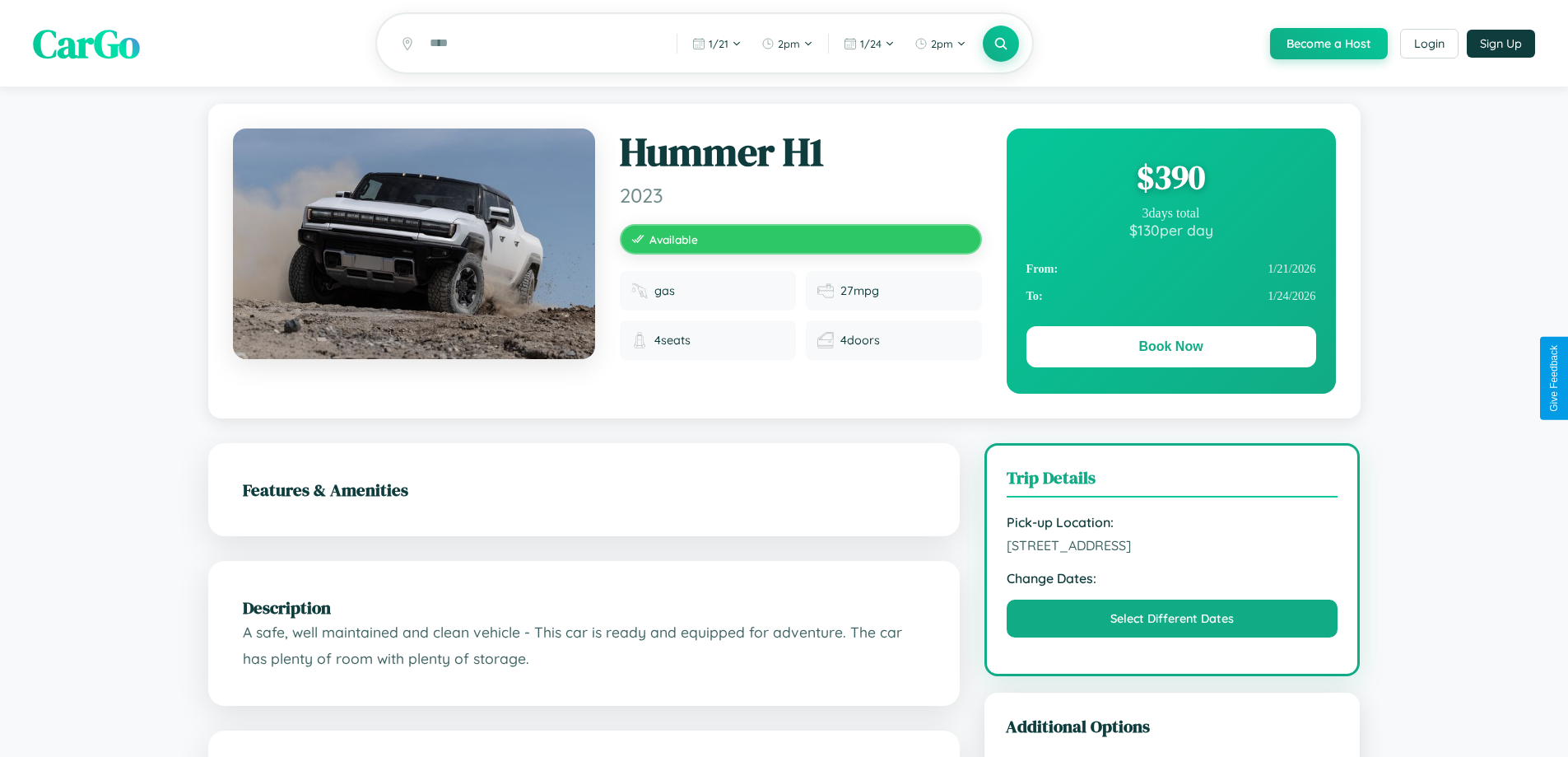
click at [1171, 179] on div "$ 390" at bounding box center [1171, 177] width 290 height 44
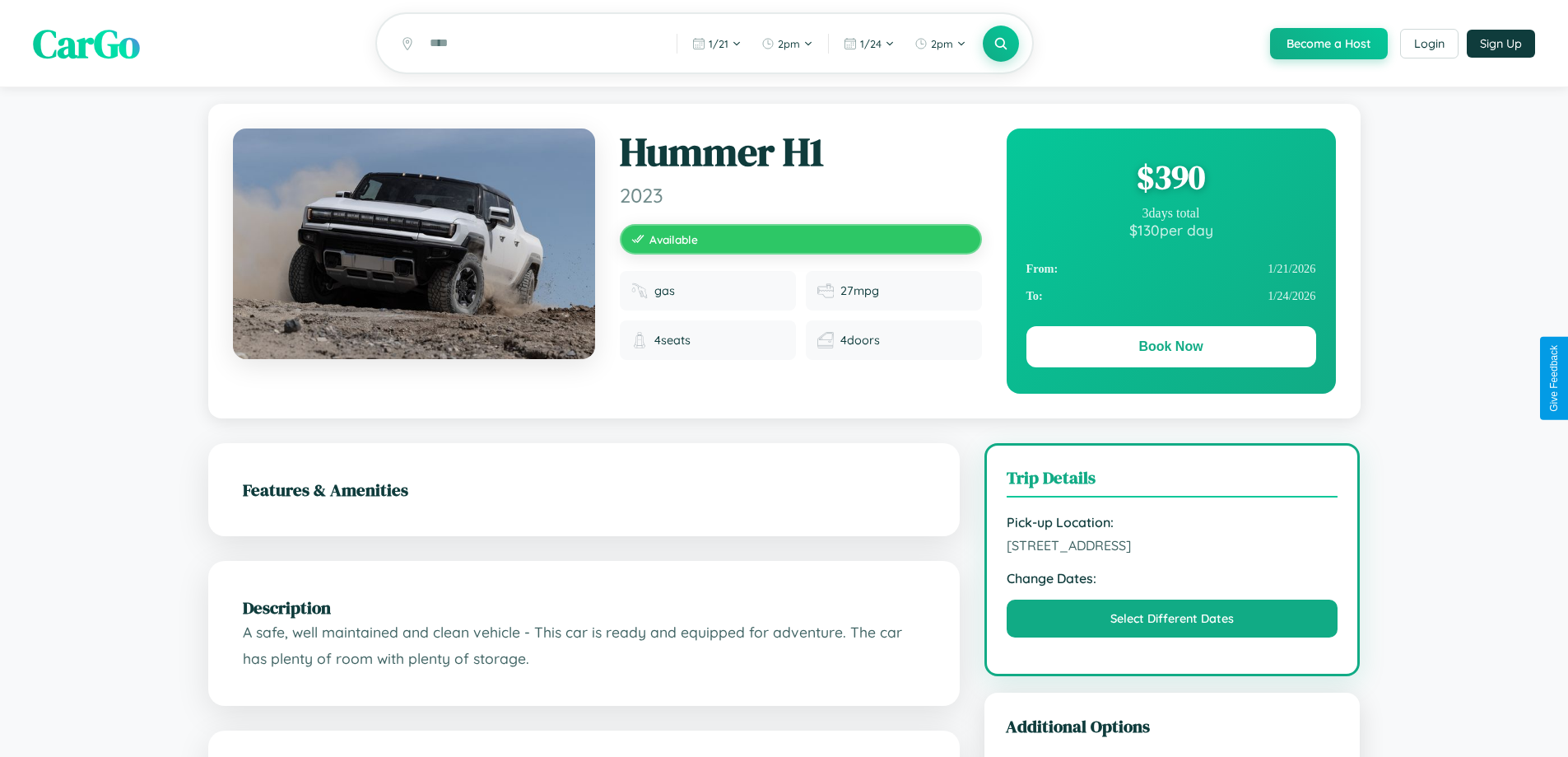
click at [1171, 179] on div "$ 390" at bounding box center [1171, 177] width 290 height 44
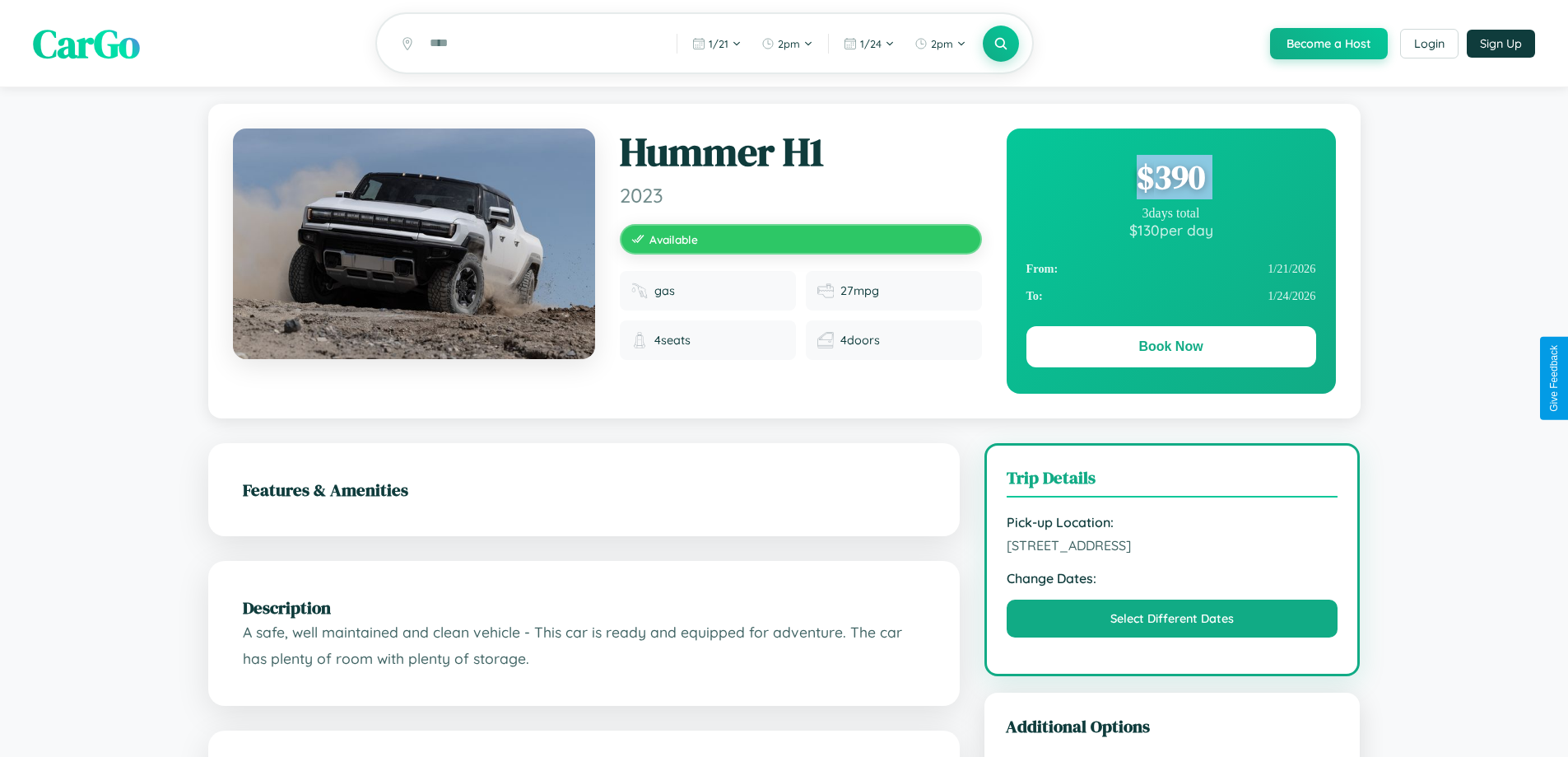
click at [1171, 179] on div "$ 390" at bounding box center [1171, 177] width 290 height 44
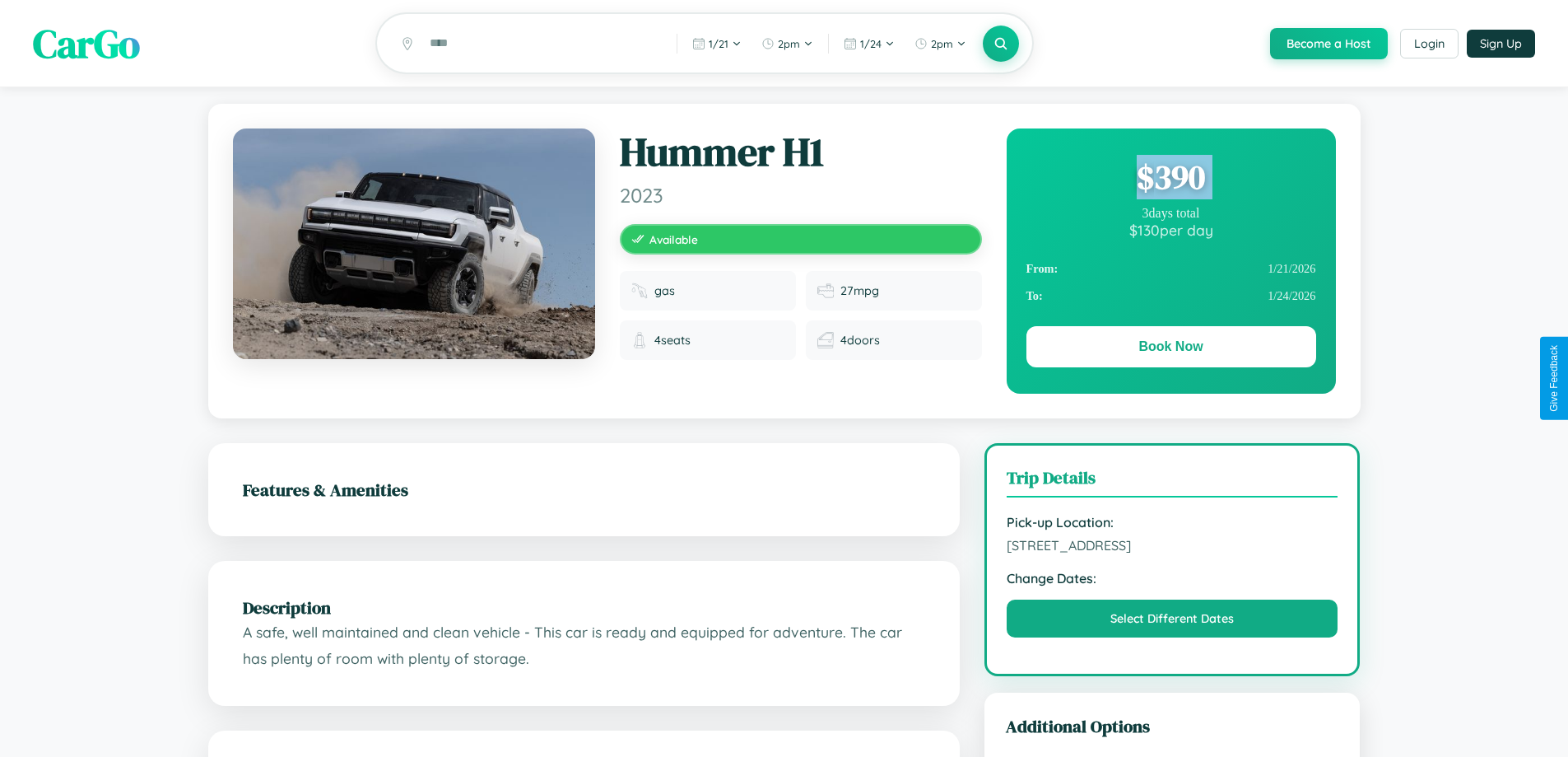
click at [1171, 179] on div "$ 390" at bounding box center [1171, 177] width 290 height 44
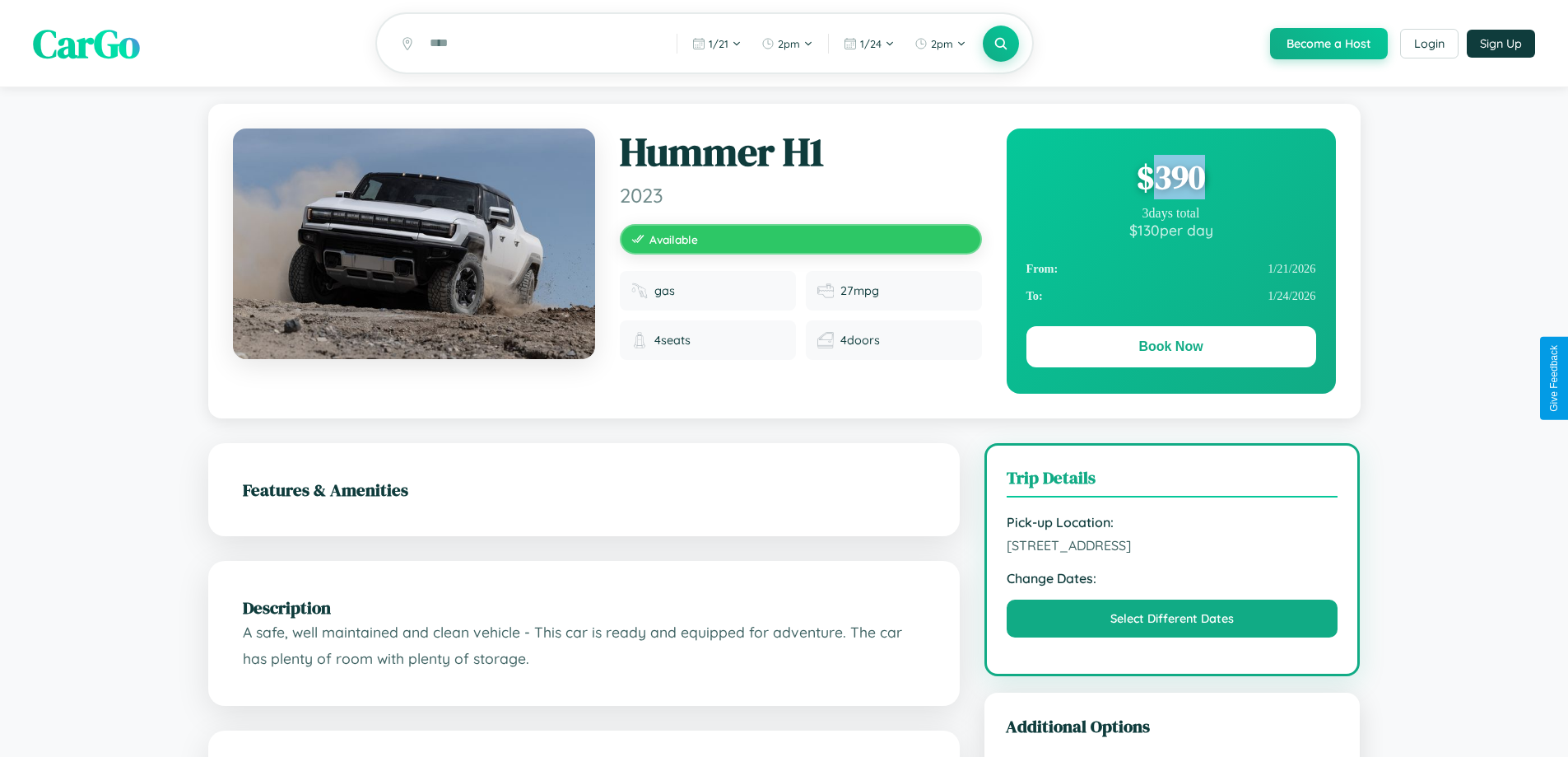
click at [1171, 179] on div "$ 390" at bounding box center [1171, 177] width 290 height 44
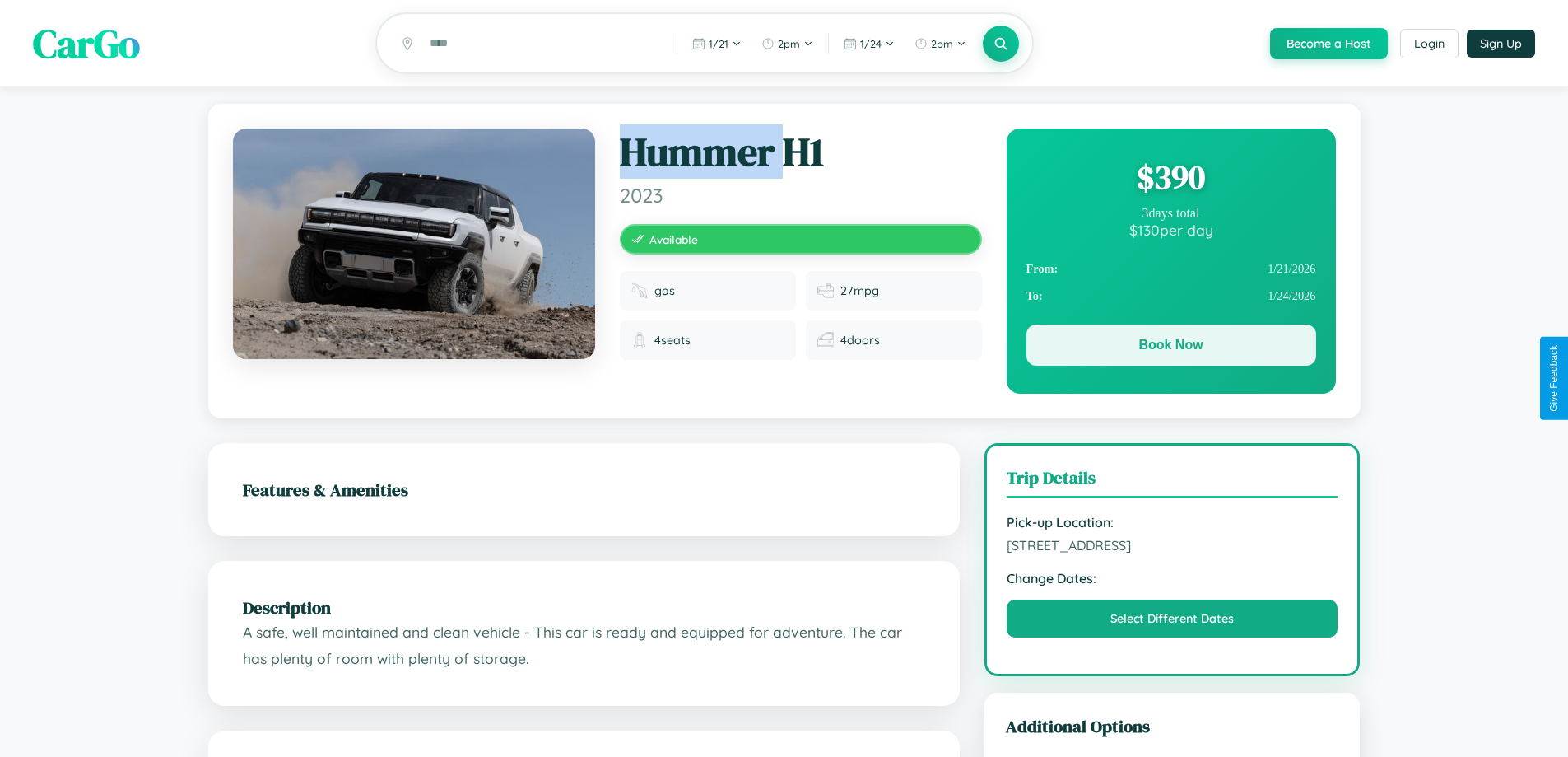
click at [1171, 348] on button "Book Now" at bounding box center [1171, 344] width 290 height 41
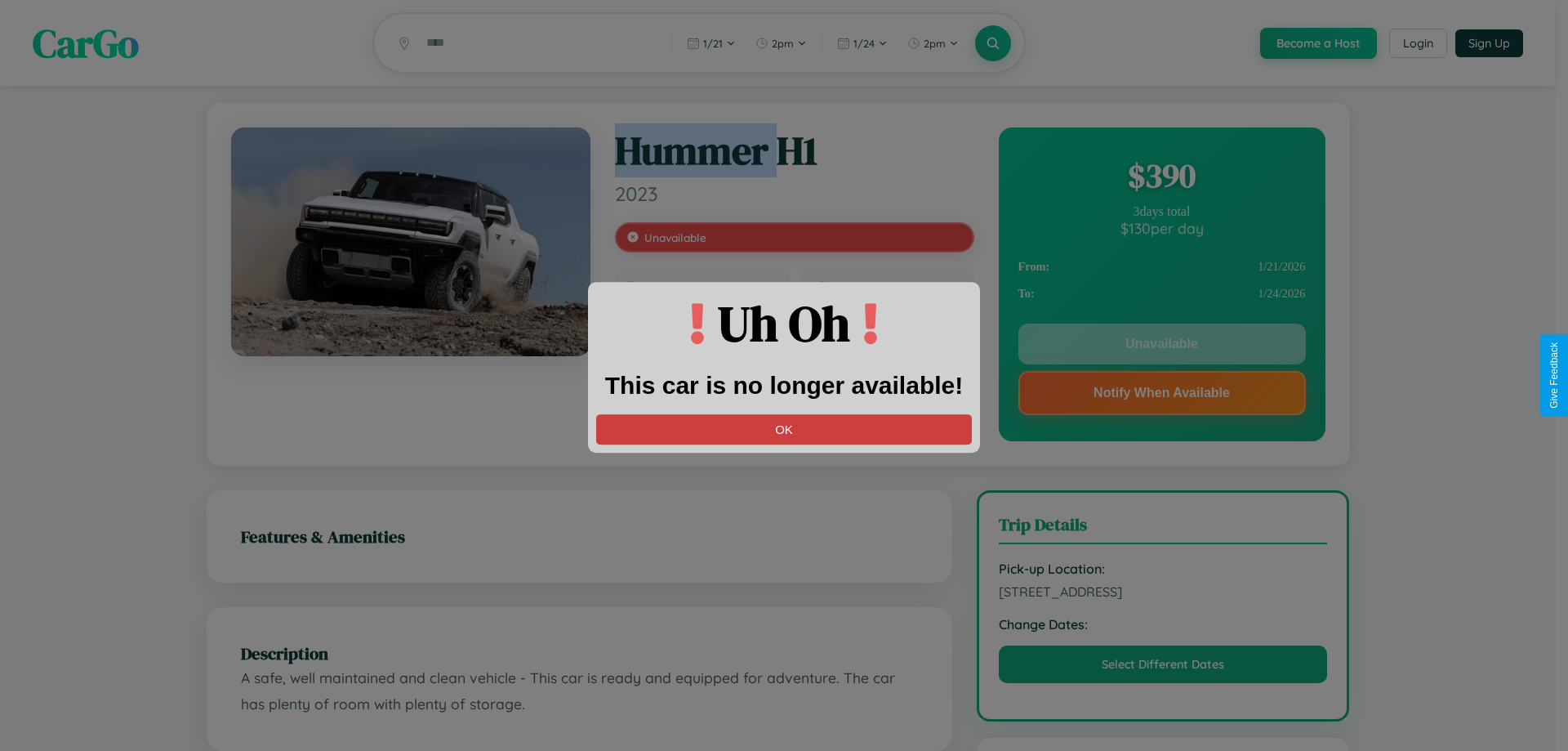
click at [784, 429] on button "OK" at bounding box center [784, 429] width 375 height 31
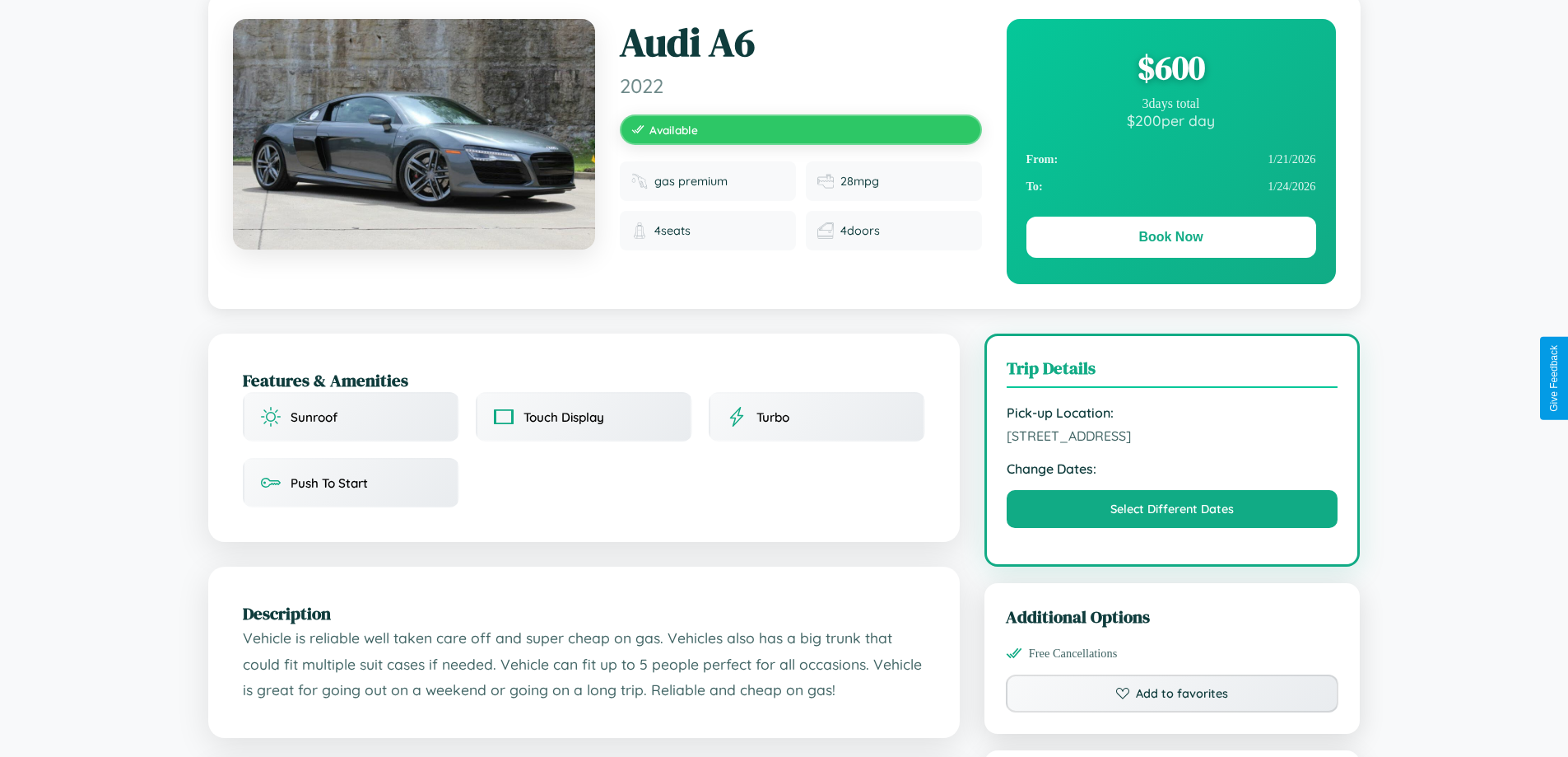
scroll to position [427, 0]
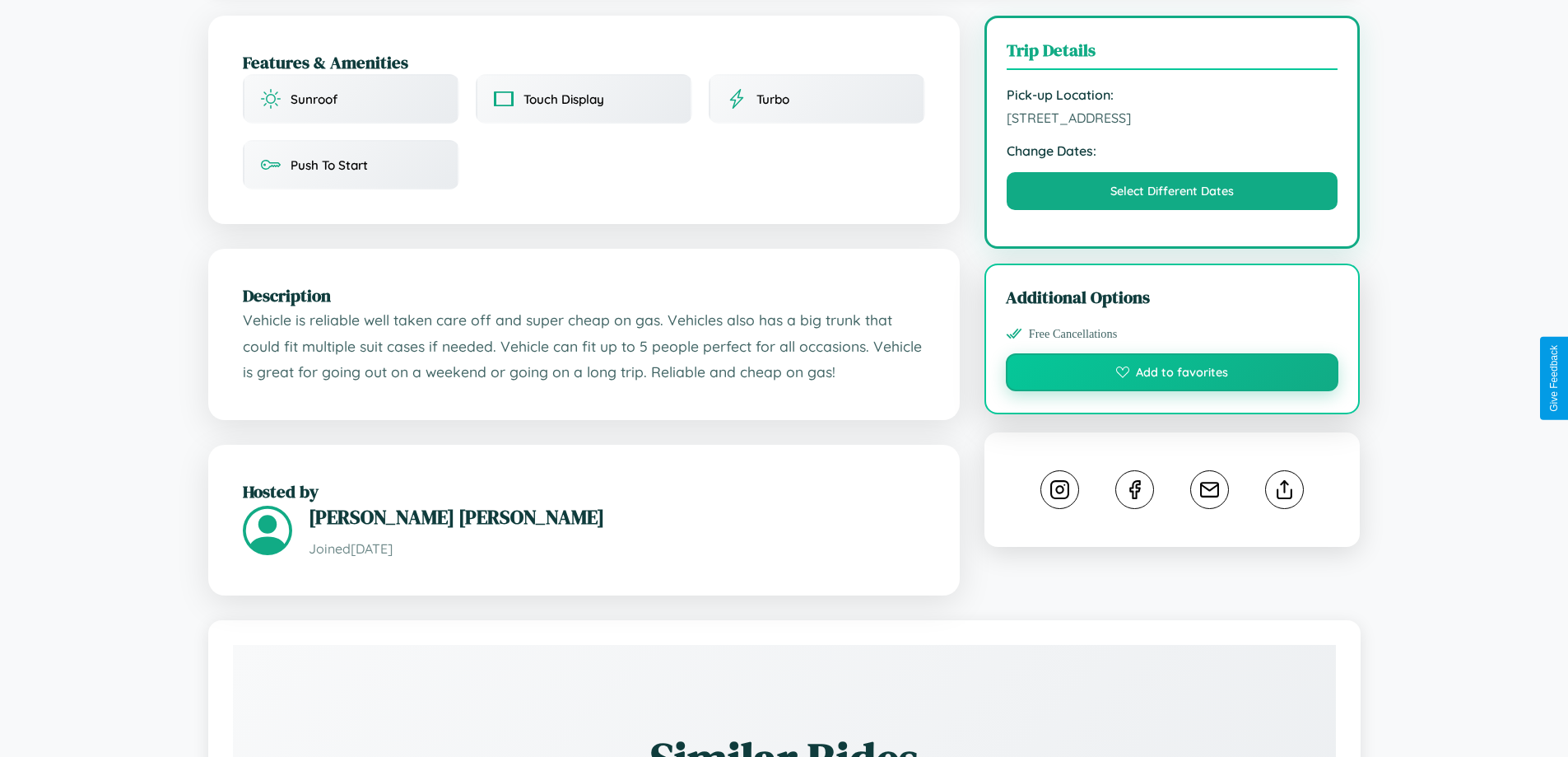
click at [1172, 375] on button "Add to favorites" at bounding box center [1172, 372] width 333 height 38
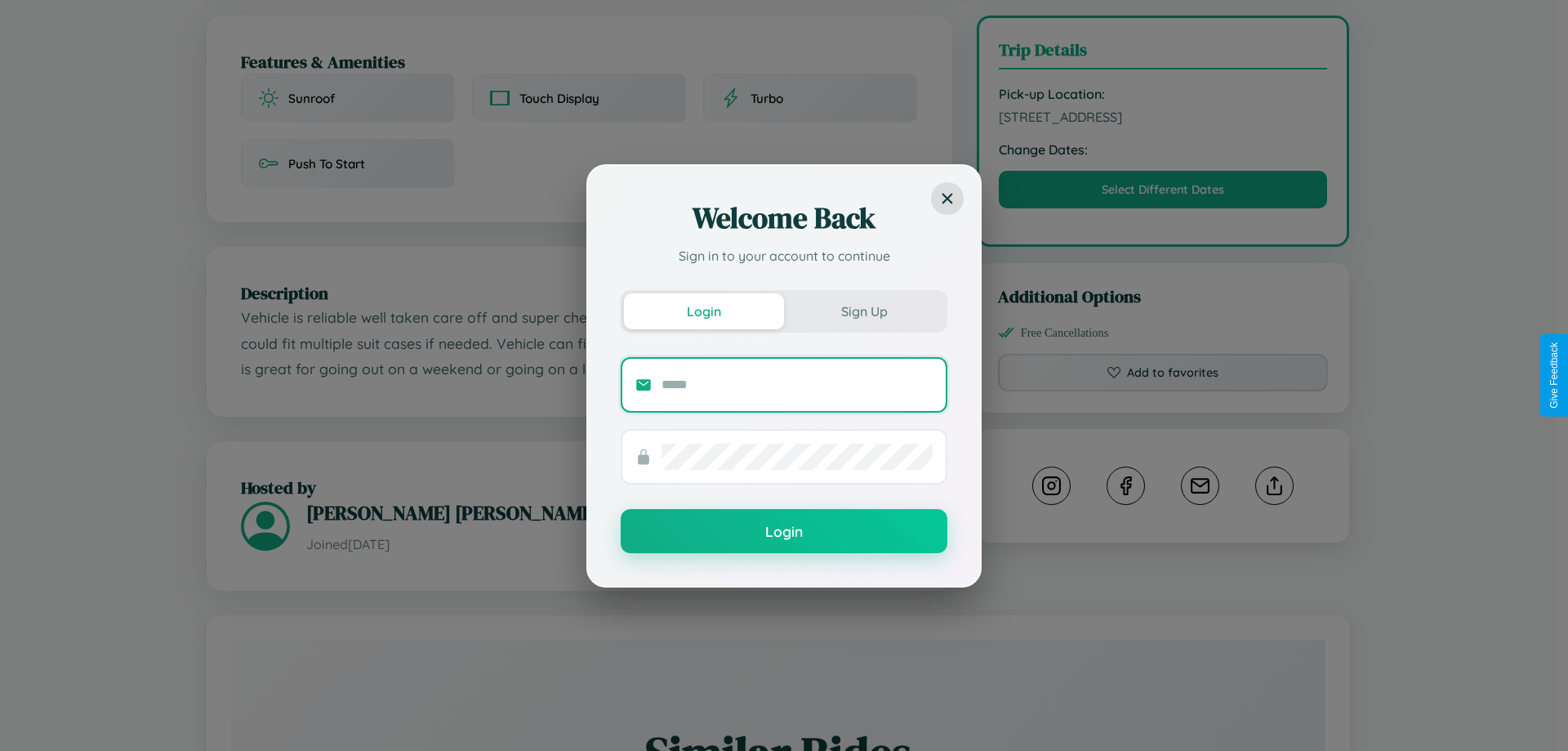
click at [797, 384] on input "text" at bounding box center [797, 384] width 271 height 26
type input "**********"
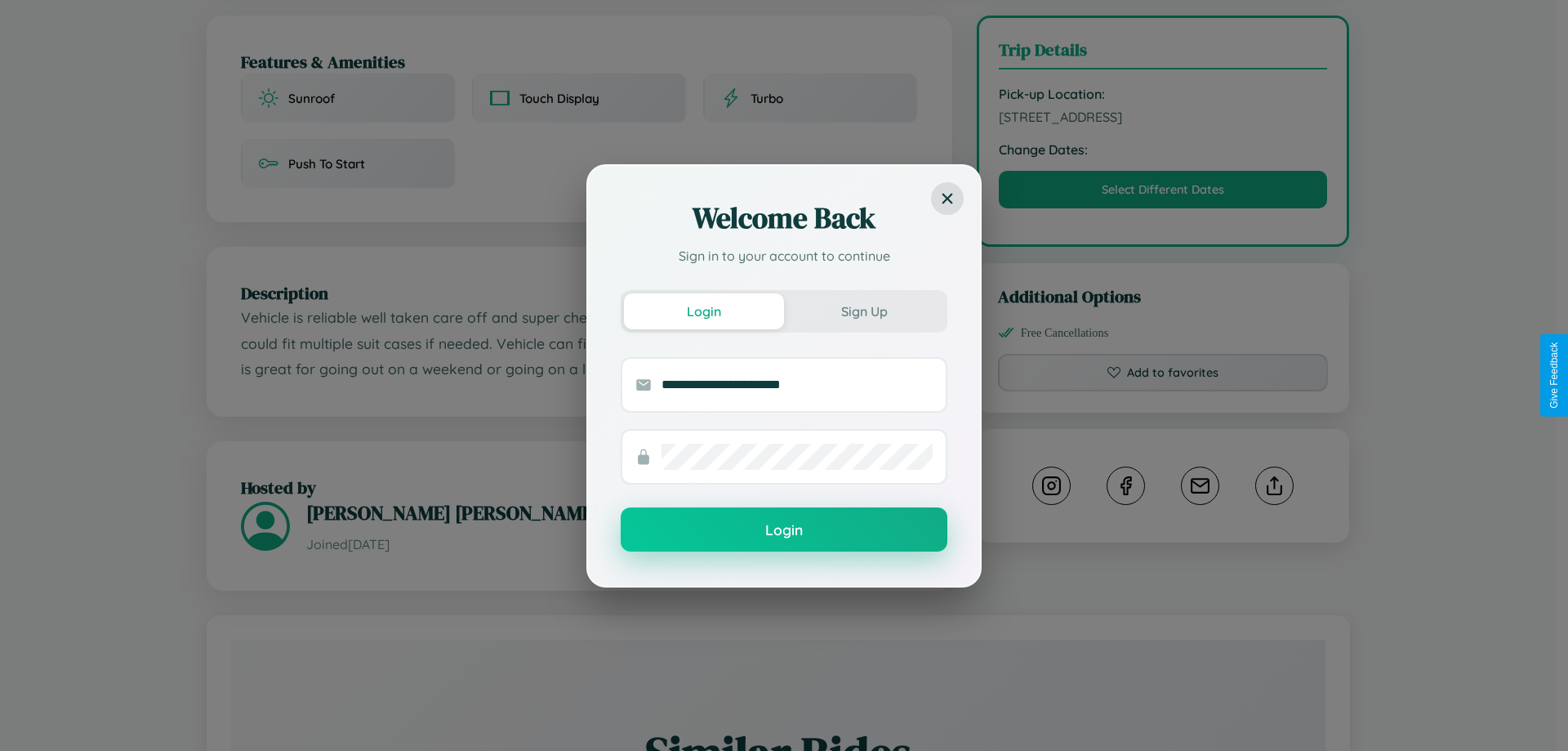
click at [784, 530] on button "Login" at bounding box center [784, 529] width 327 height 44
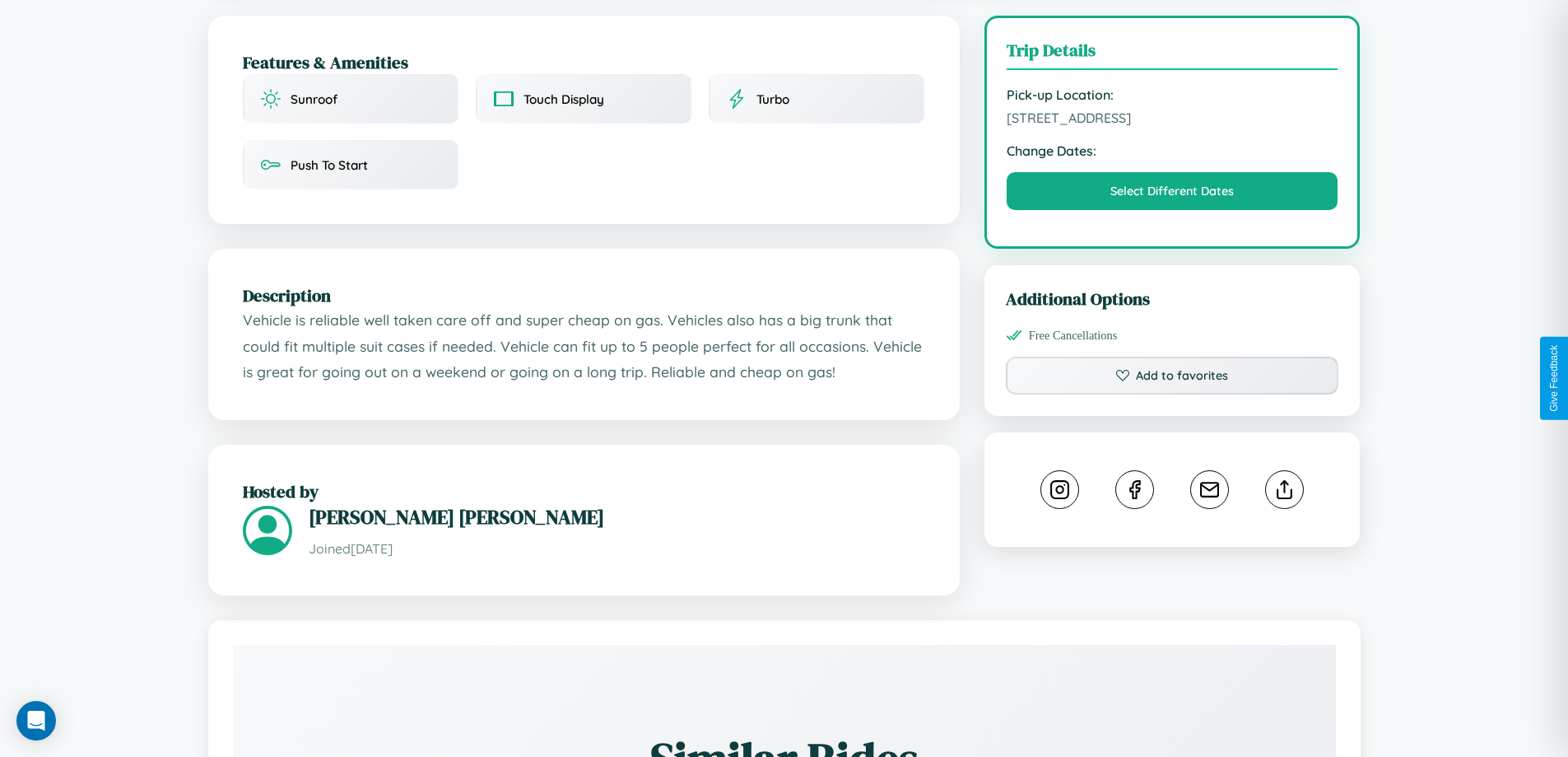
scroll to position [398, 0]
